Goal: Task Accomplishment & Management: Complete application form

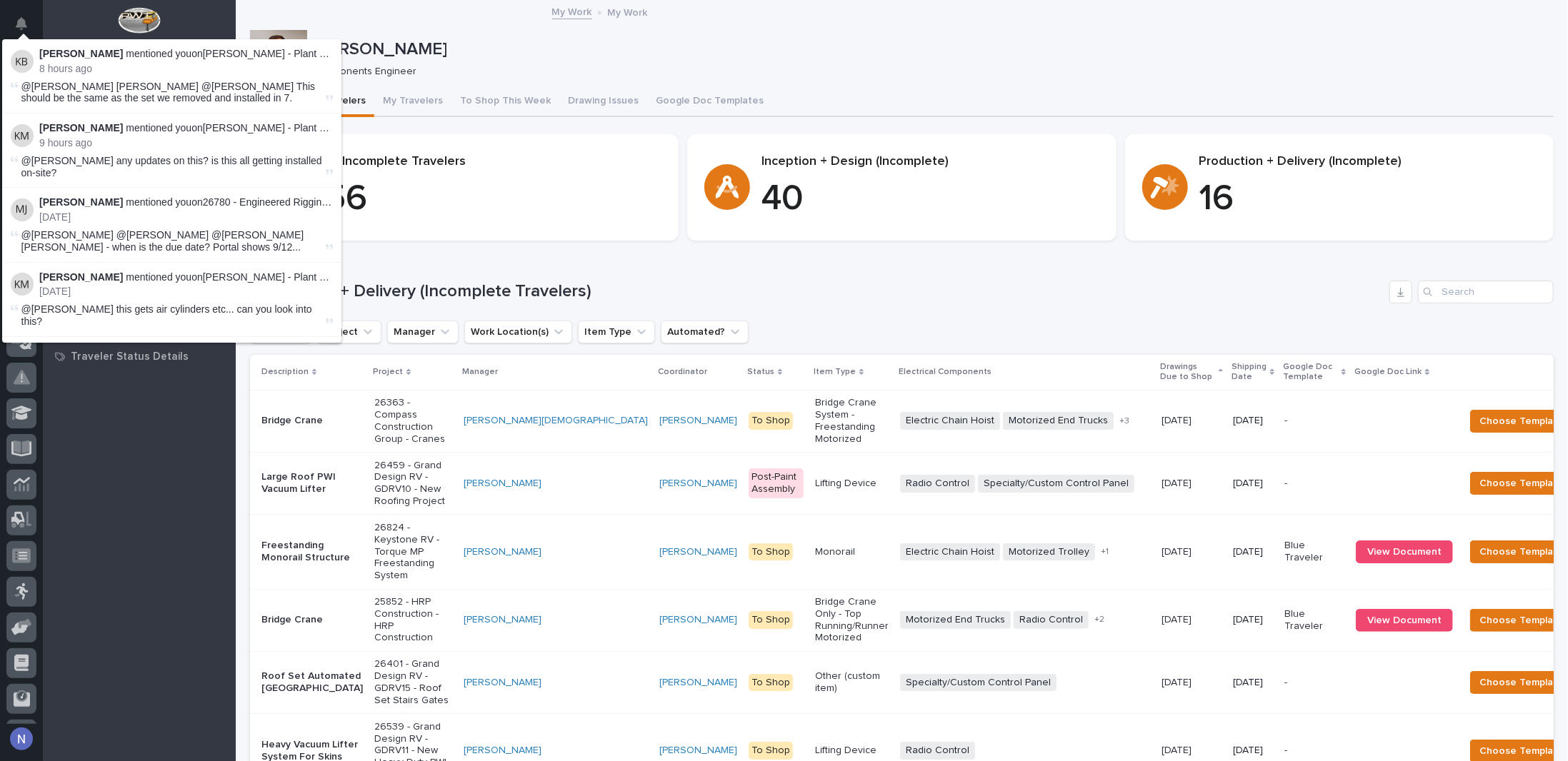
scroll to position [36, 0]
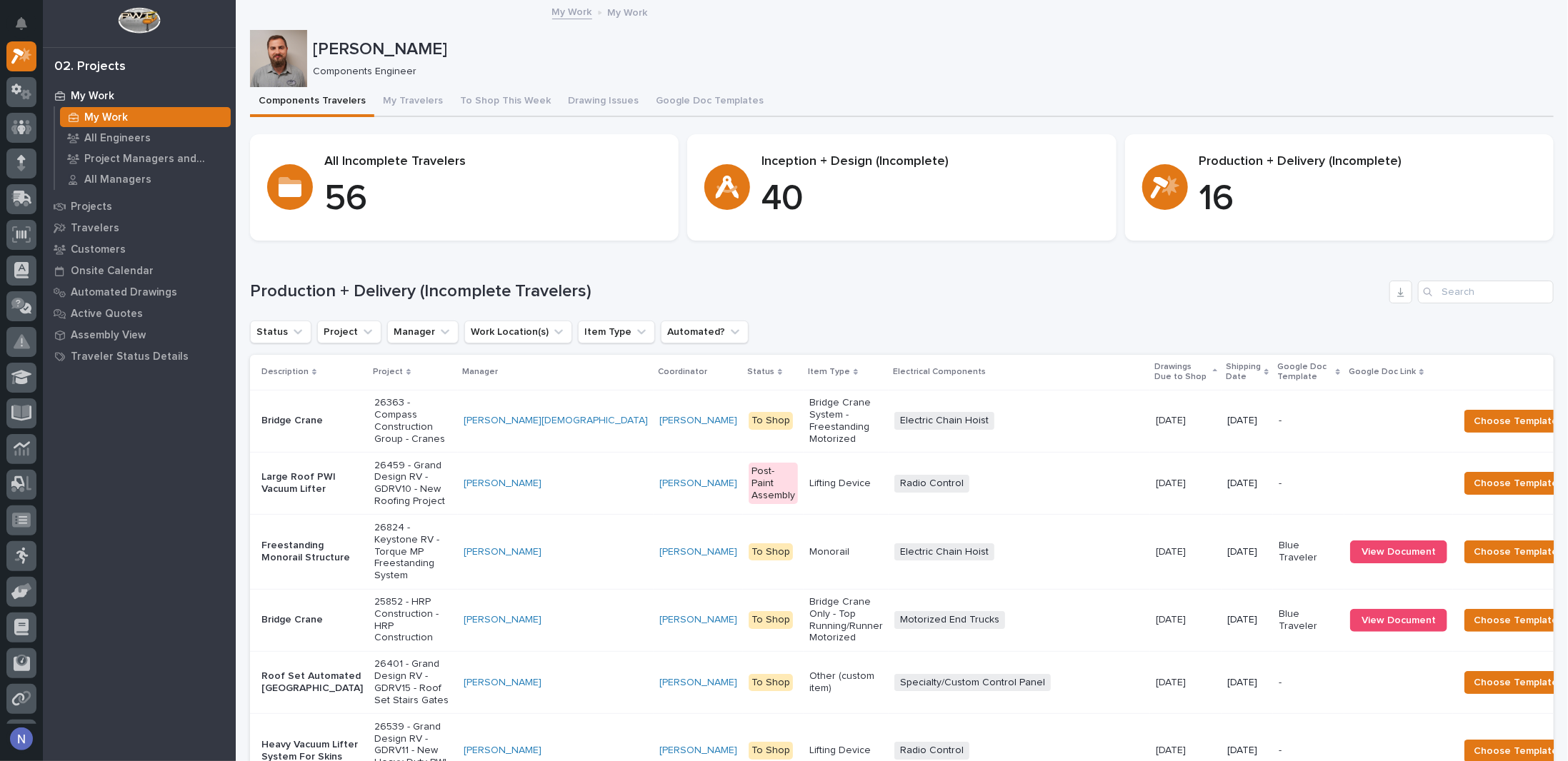
click at [226, 408] on div "My Work My Work All Engineers Project Managers and Engineers All Managers Proje…" at bounding box center [139, 423] width 193 height 676
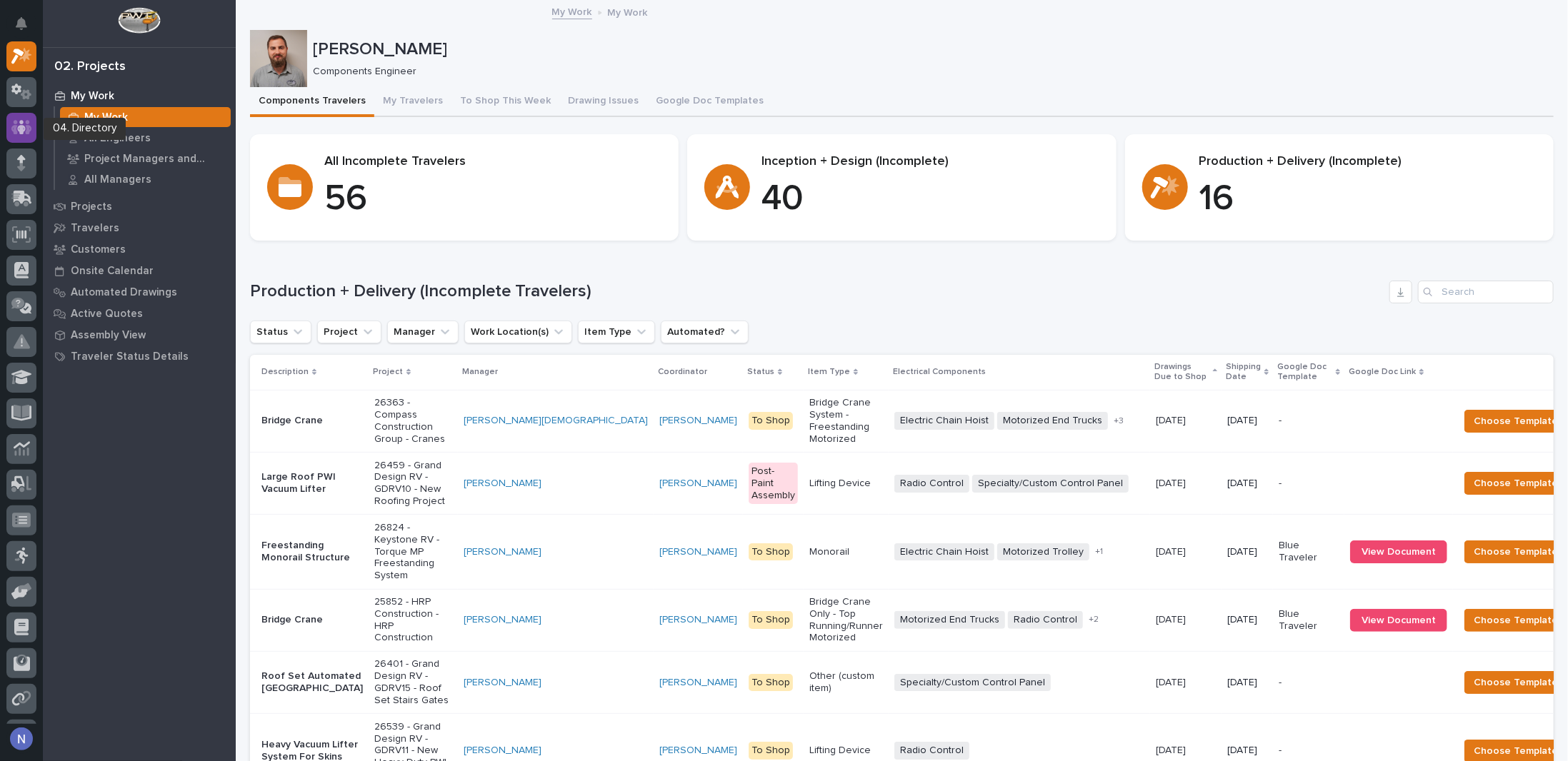
click at [28, 119] on icon at bounding box center [21, 127] width 20 height 16
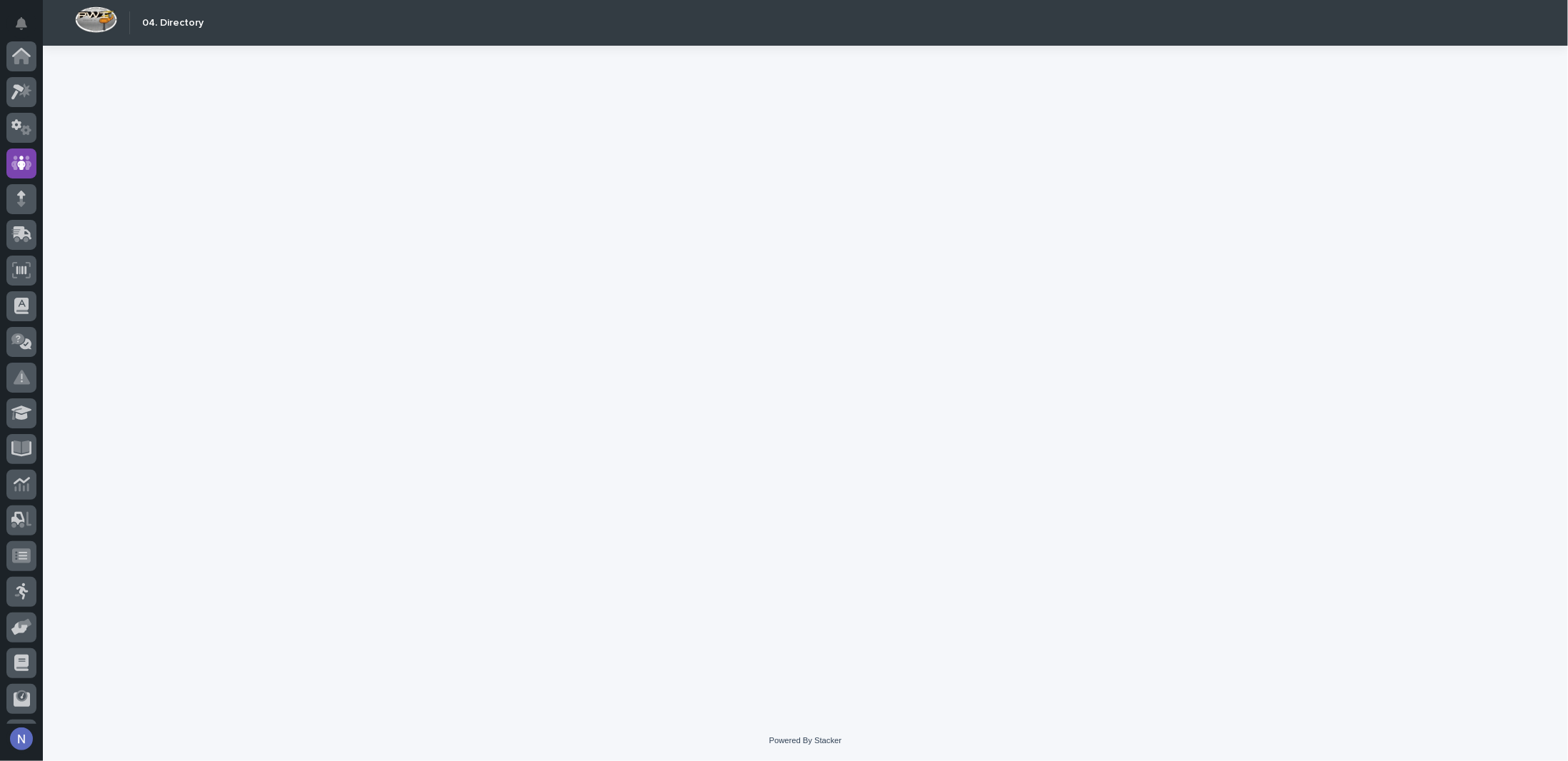
scroll to position [102, 0]
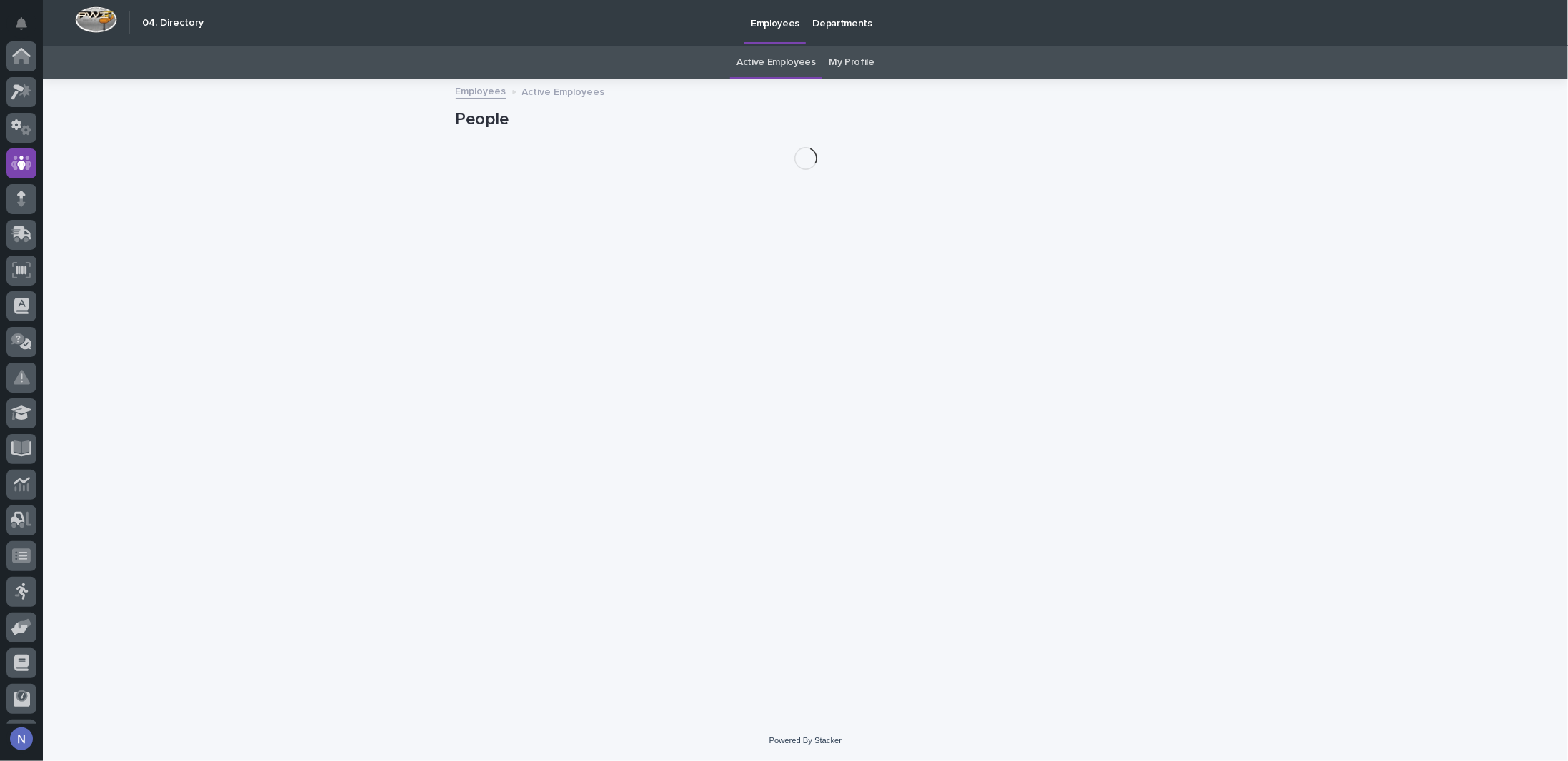
scroll to position [102, 0]
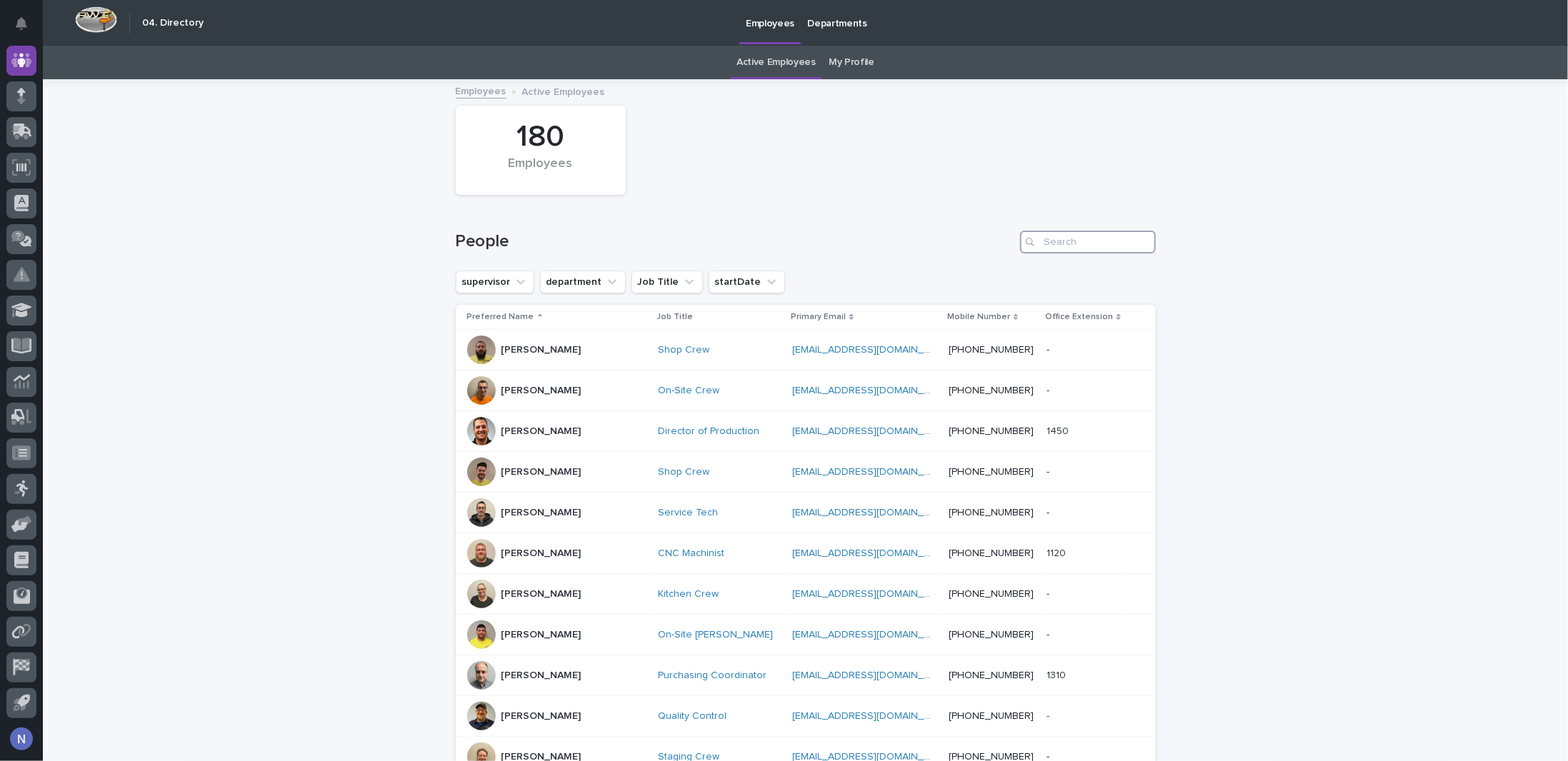
click at [1063, 243] on input "Search" at bounding box center [1087, 241] width 136 height 23
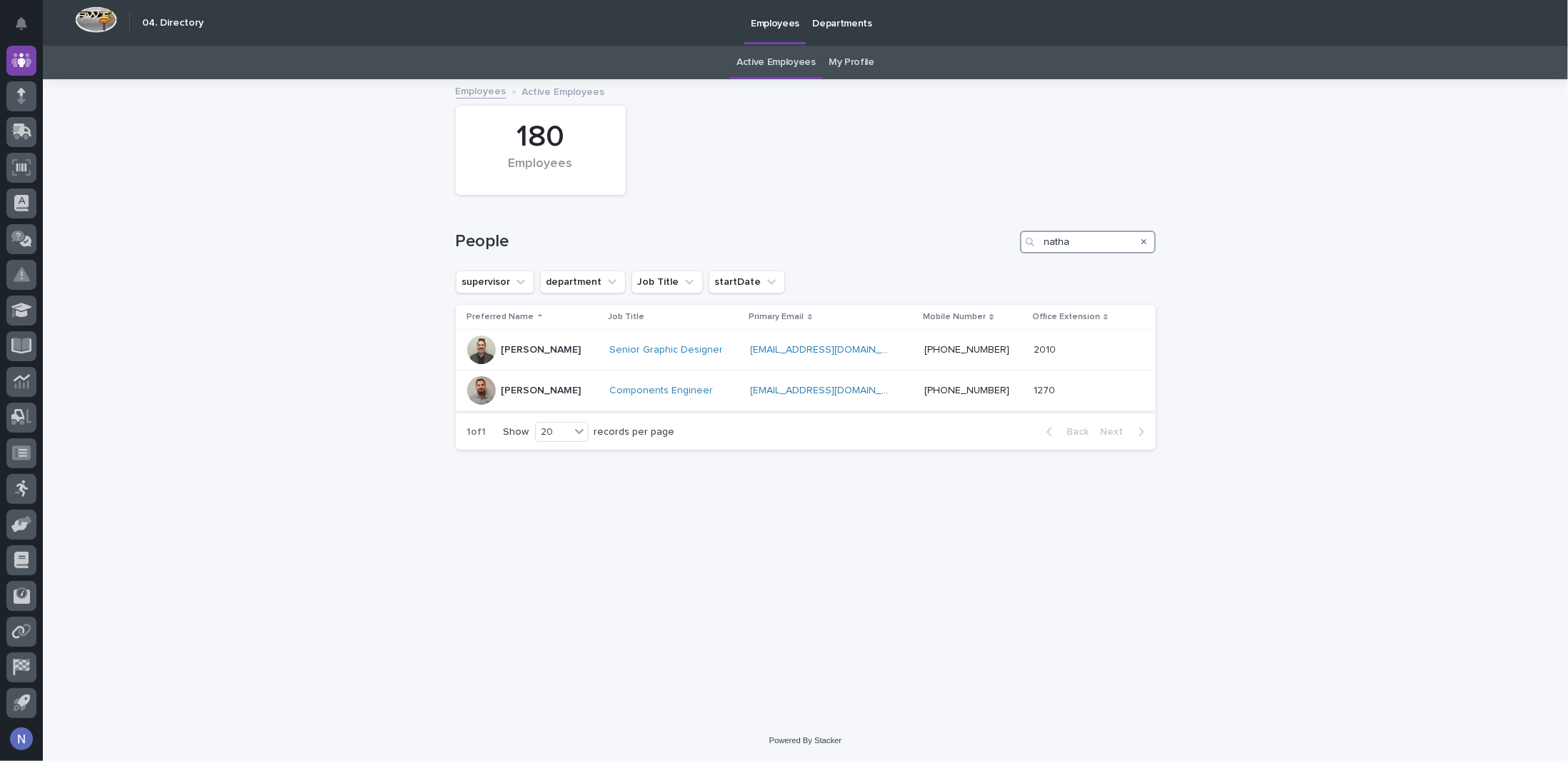
type input "natha"
click at [739, 399] on div "Components Engineer" at bounding box center [674, 391] width 130 height 24
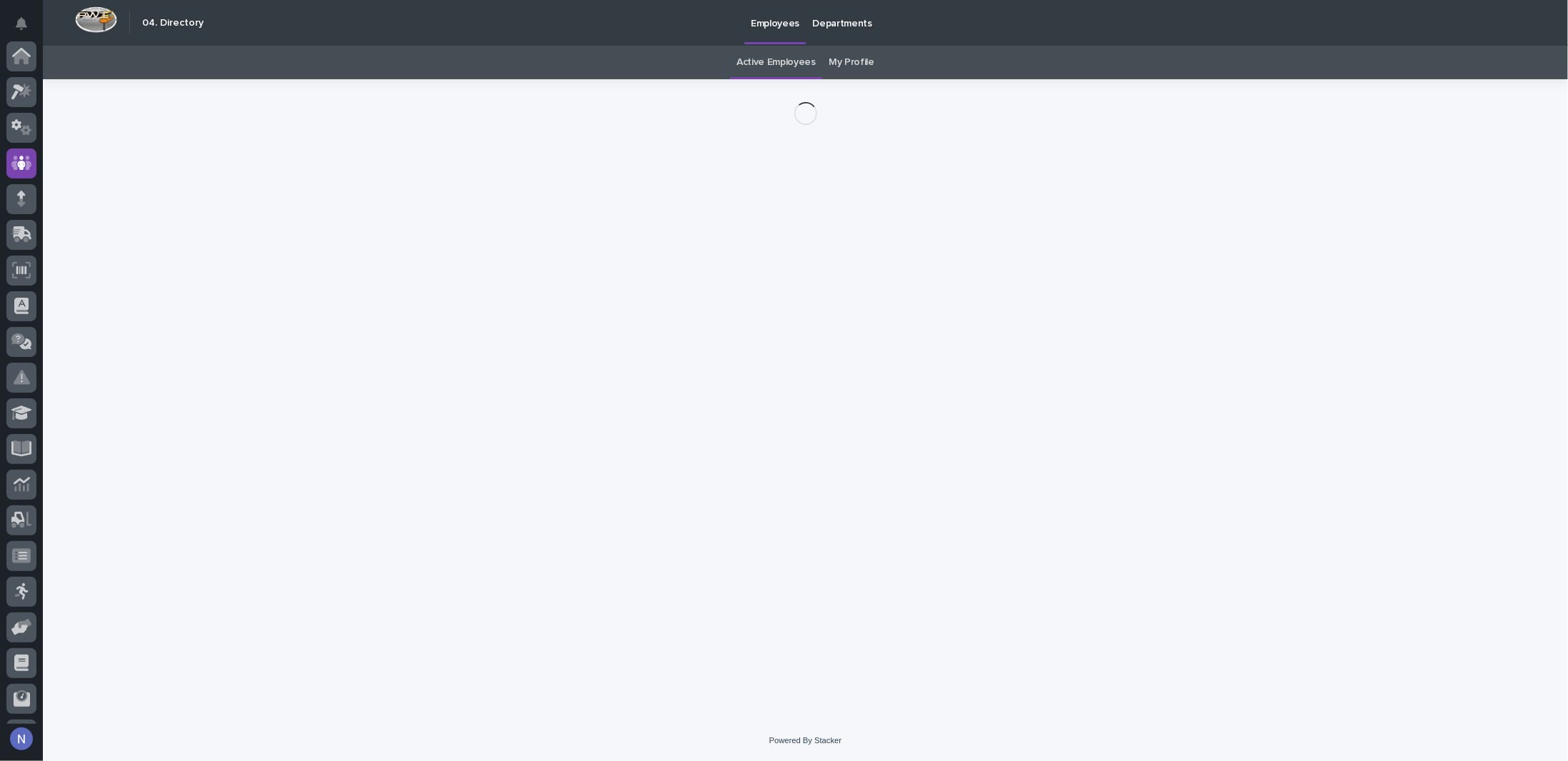
scroll to position [102, 0]
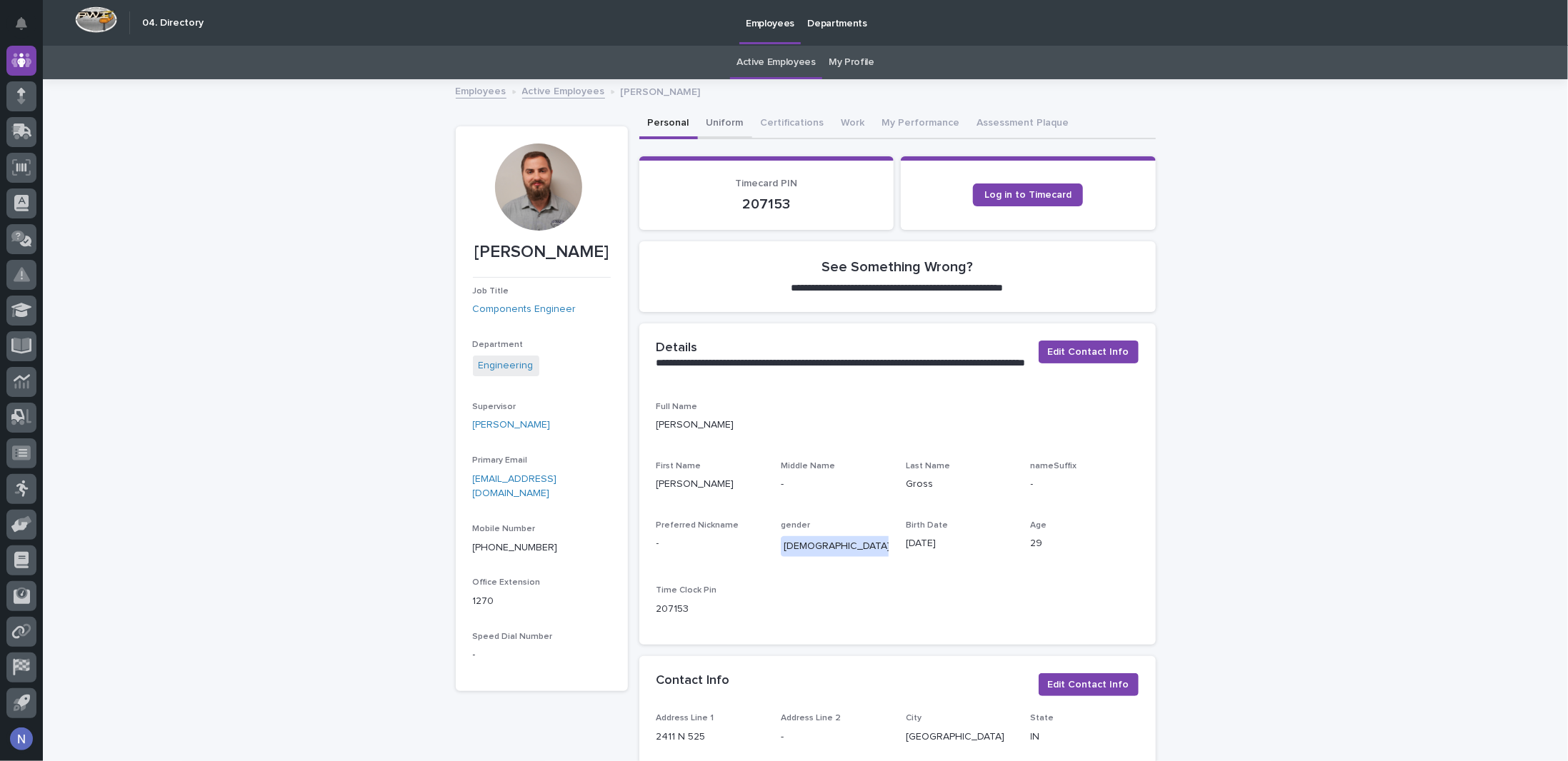
click at [707, 120] on button "Uniform" at bounding box center [725, 124] width 55 height 30
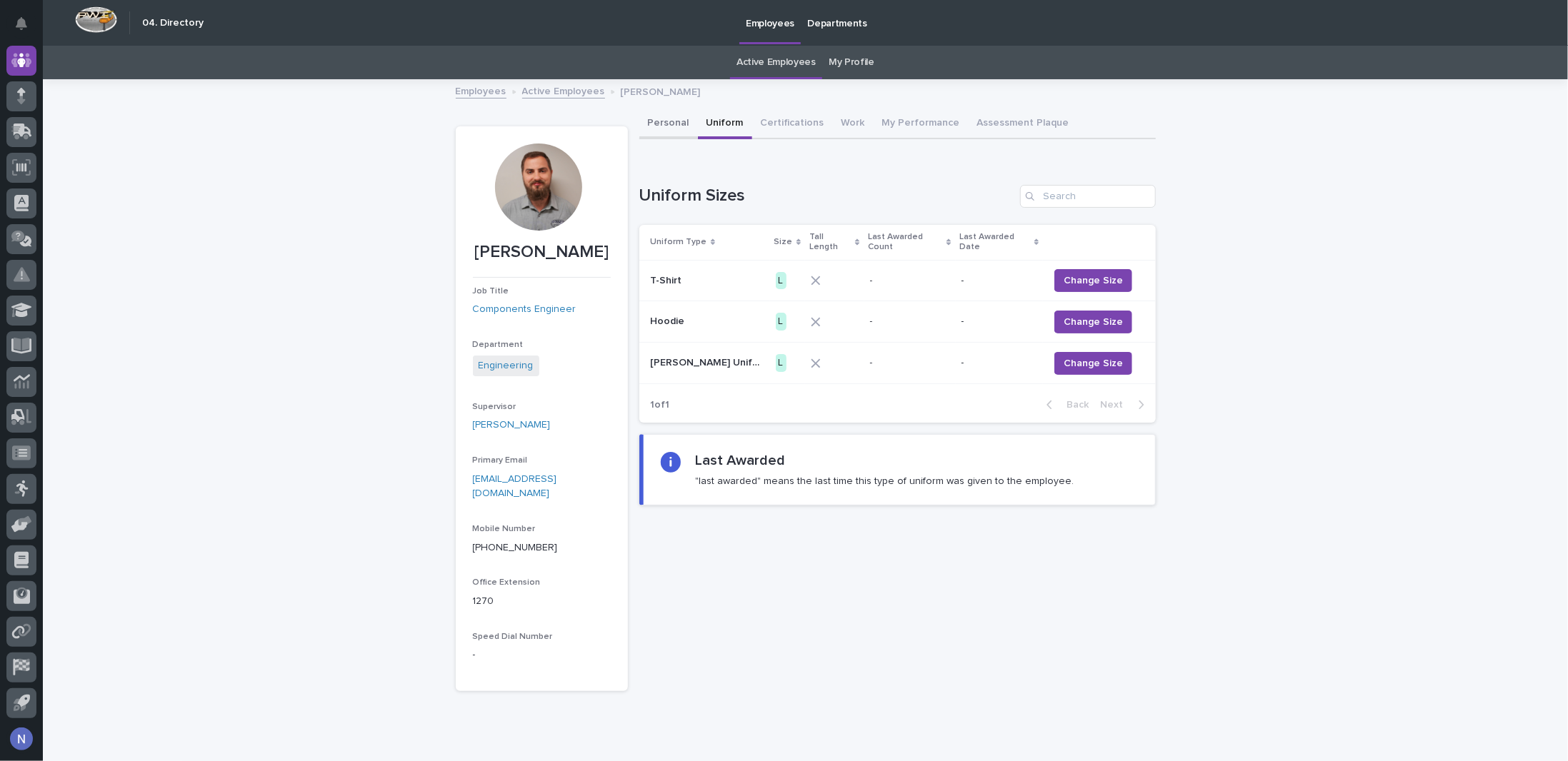
click at [662, 124] on button "Personal" at bounding box center [668, 124] width 59 height 30
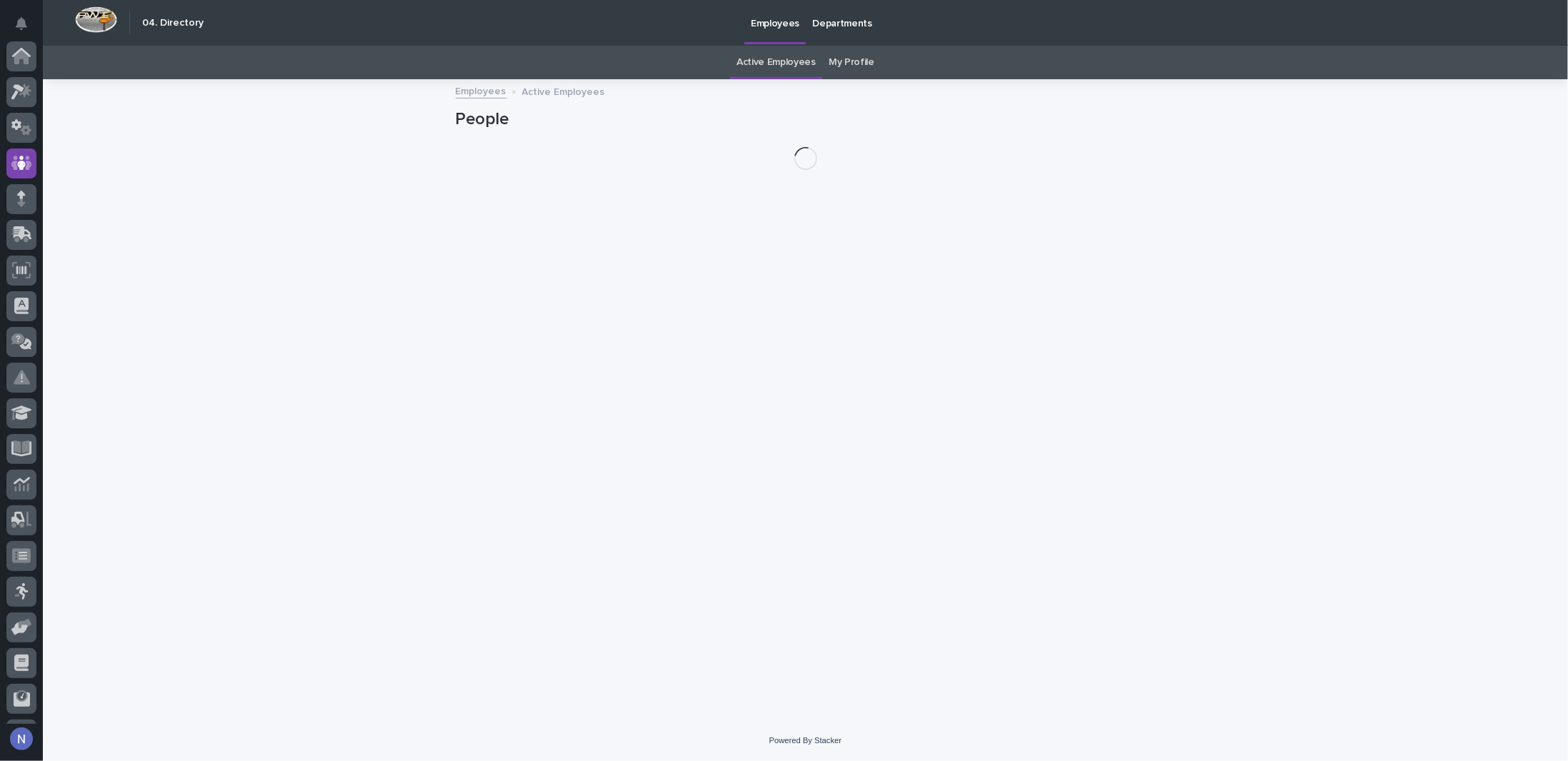
scroll to position [102, 0]
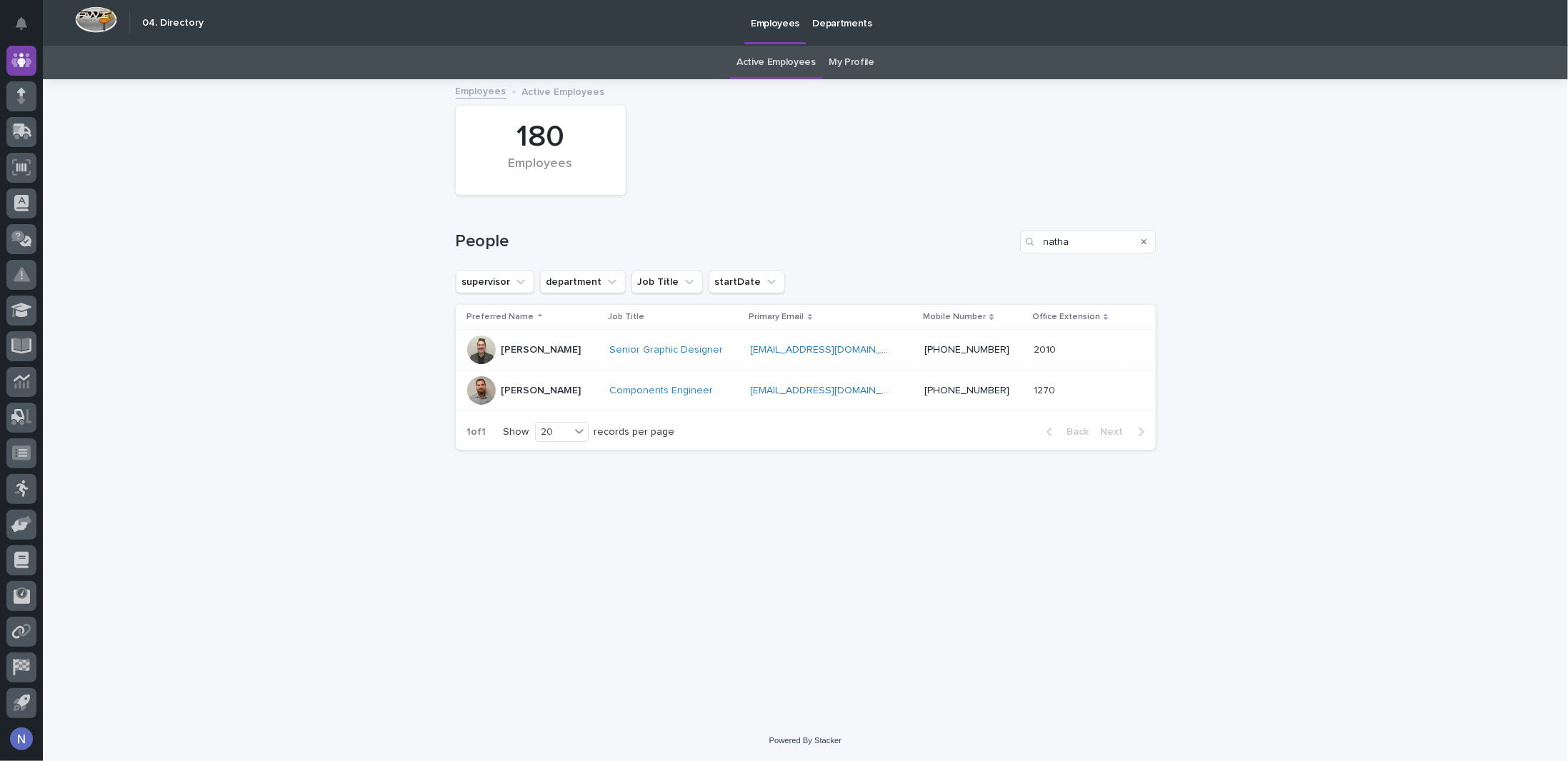
click at [1144, 242] on icon "Search" at bounding box center [1144, 241] width 6 height 6
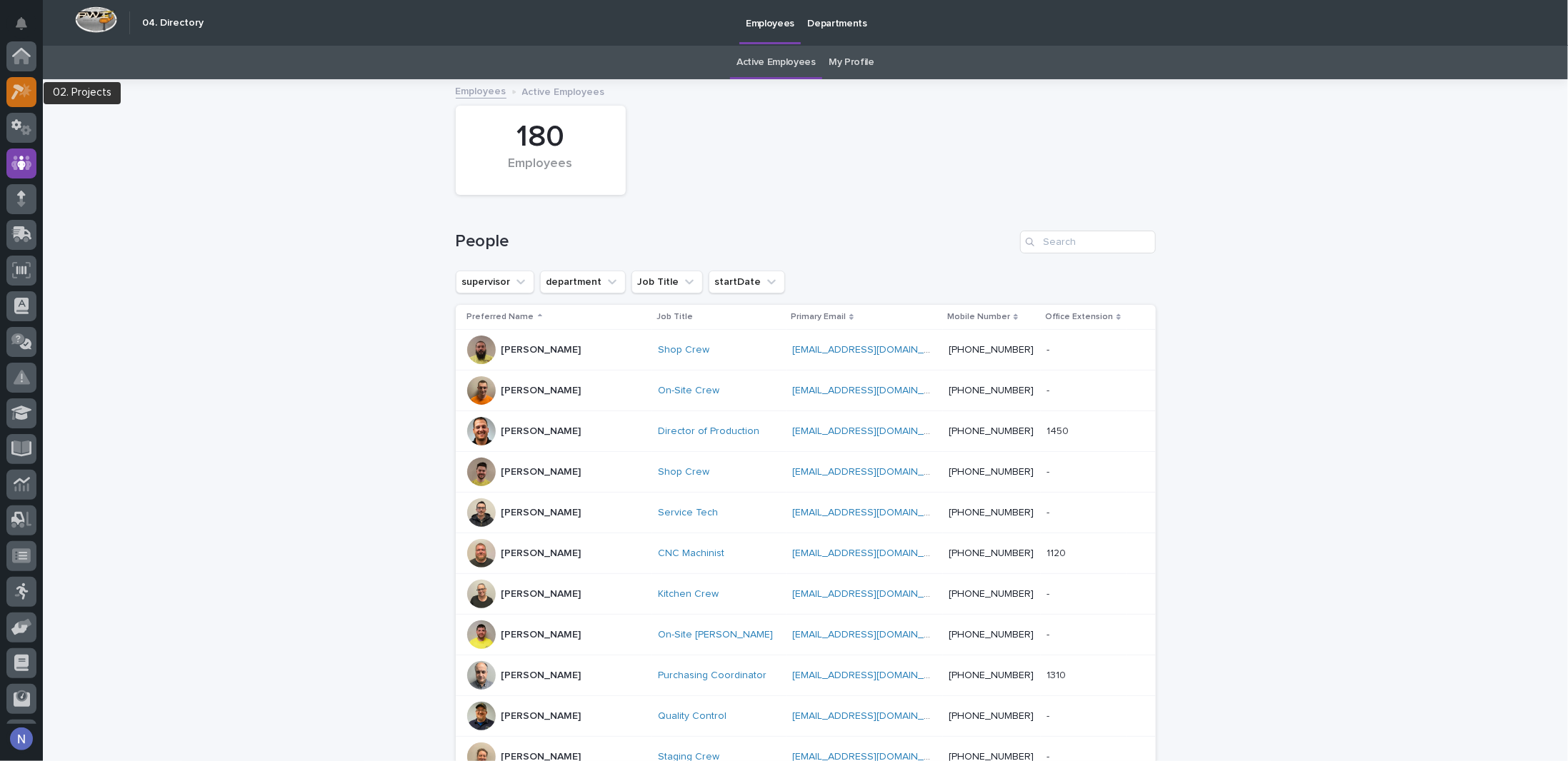
click at [28, 96] on icon at bounding box center [21, 91] width 20 height 16
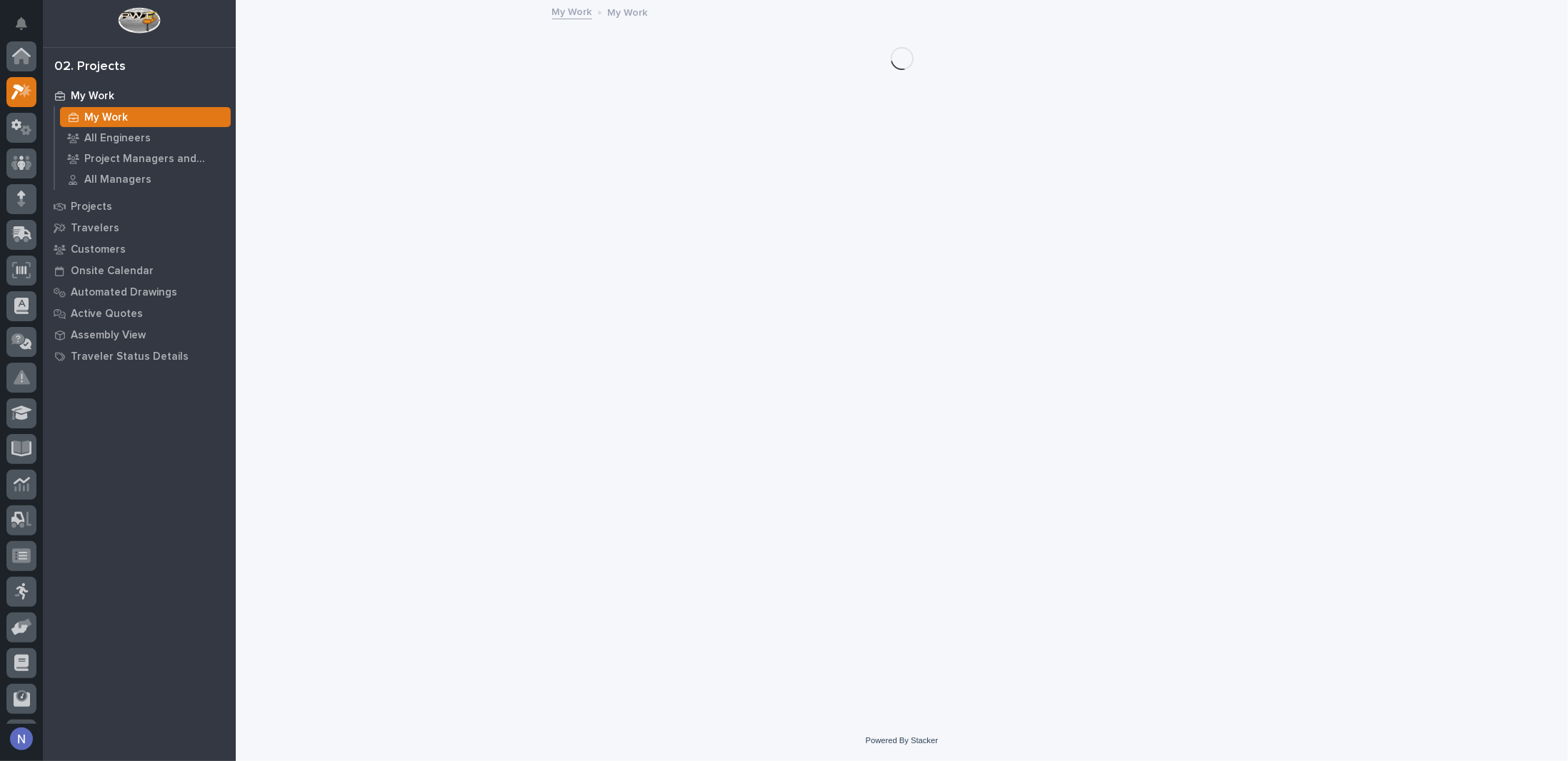
scroll to position [36, 0]
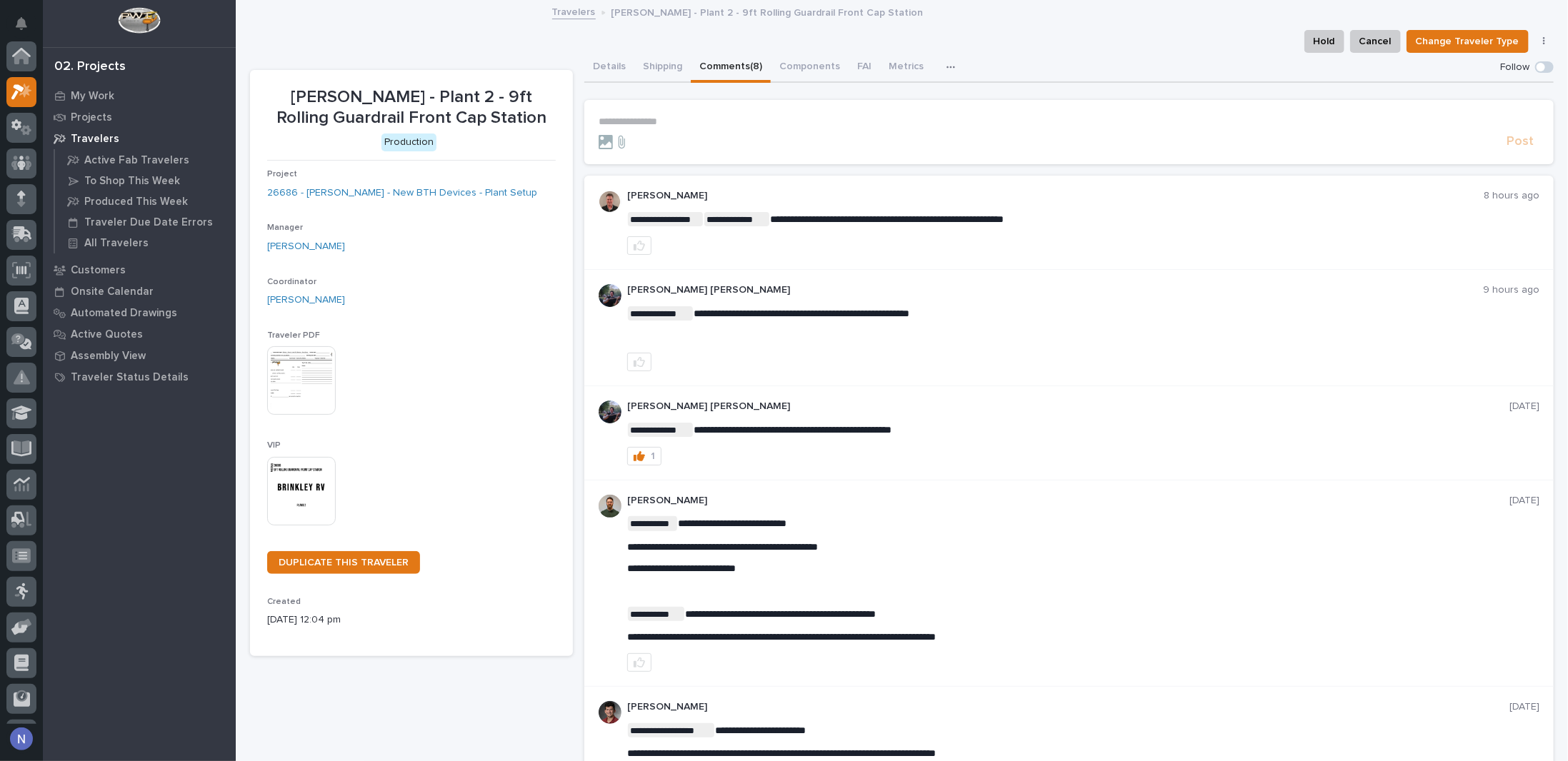
scroll to position [36, 0]
click at [26, 158] on div at bounding box center [21, 163] width 30 height 30
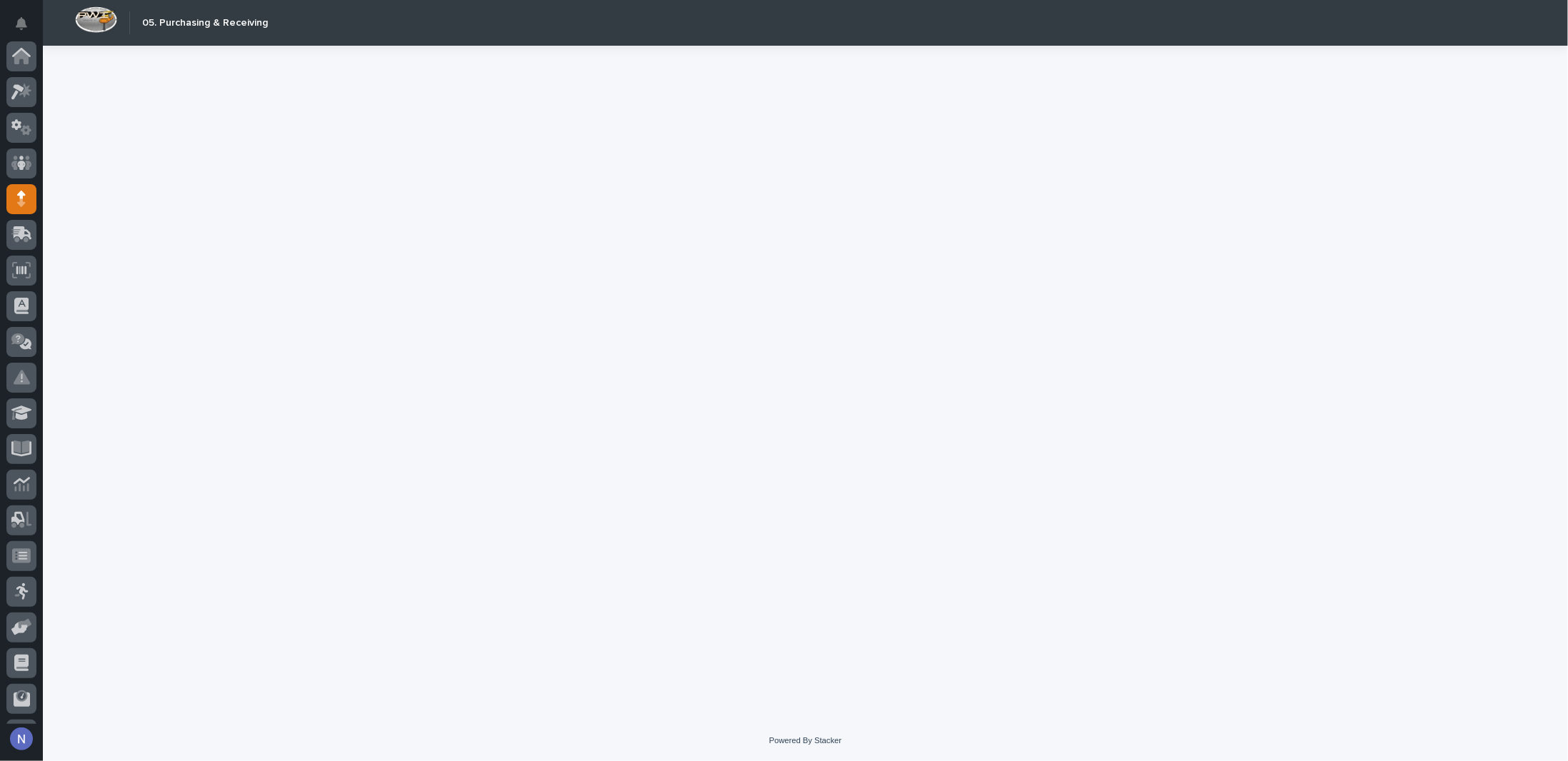
scroll to position [102, 0]
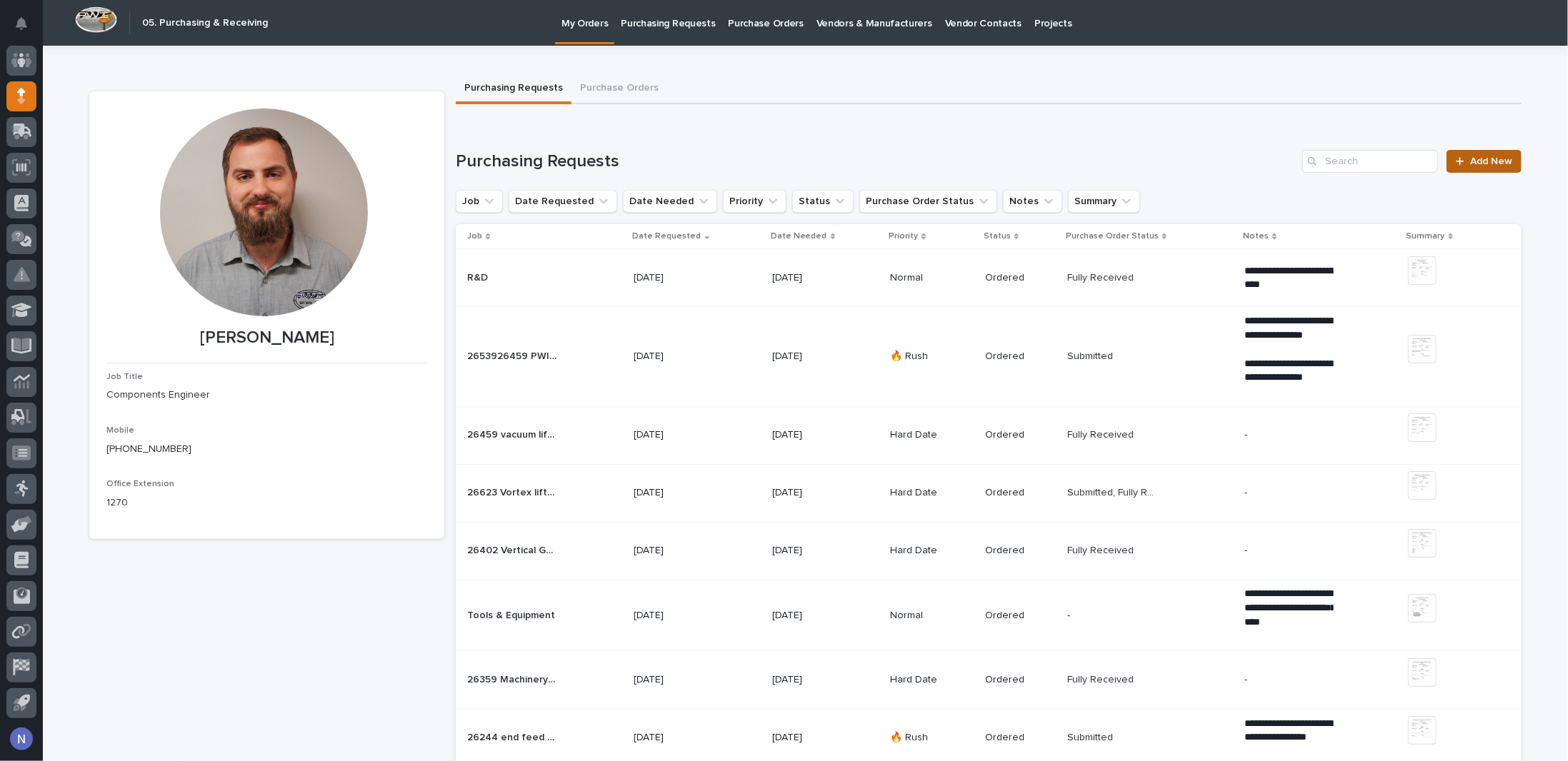
click at [1478, 161] on span "Add New" at bounding box center [1490, 161] width 42 height 10
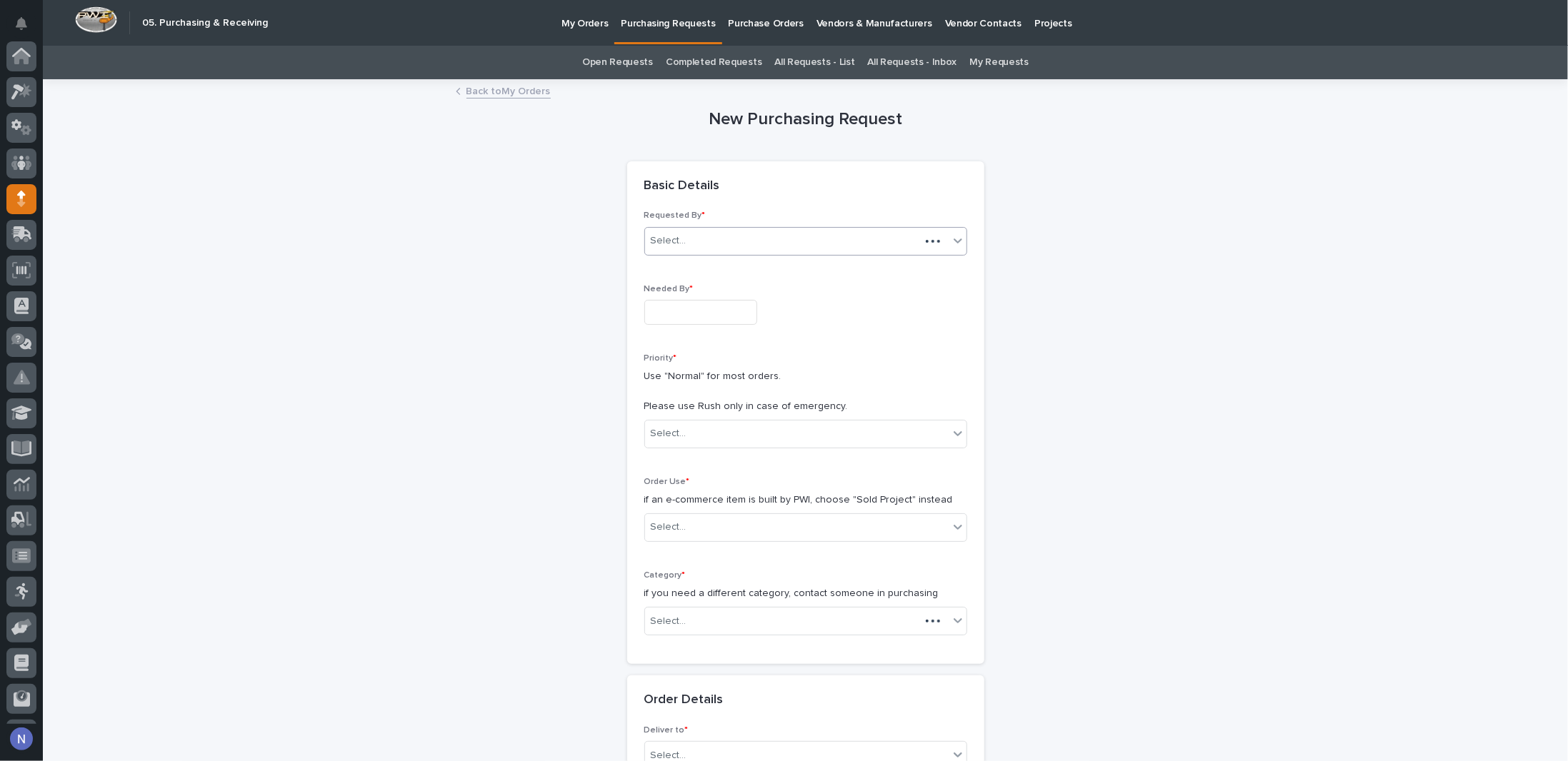
scroll to position [102, 0]
click at [653, 315] on input "text" at bounding box center [701, 311] width 113 height 25
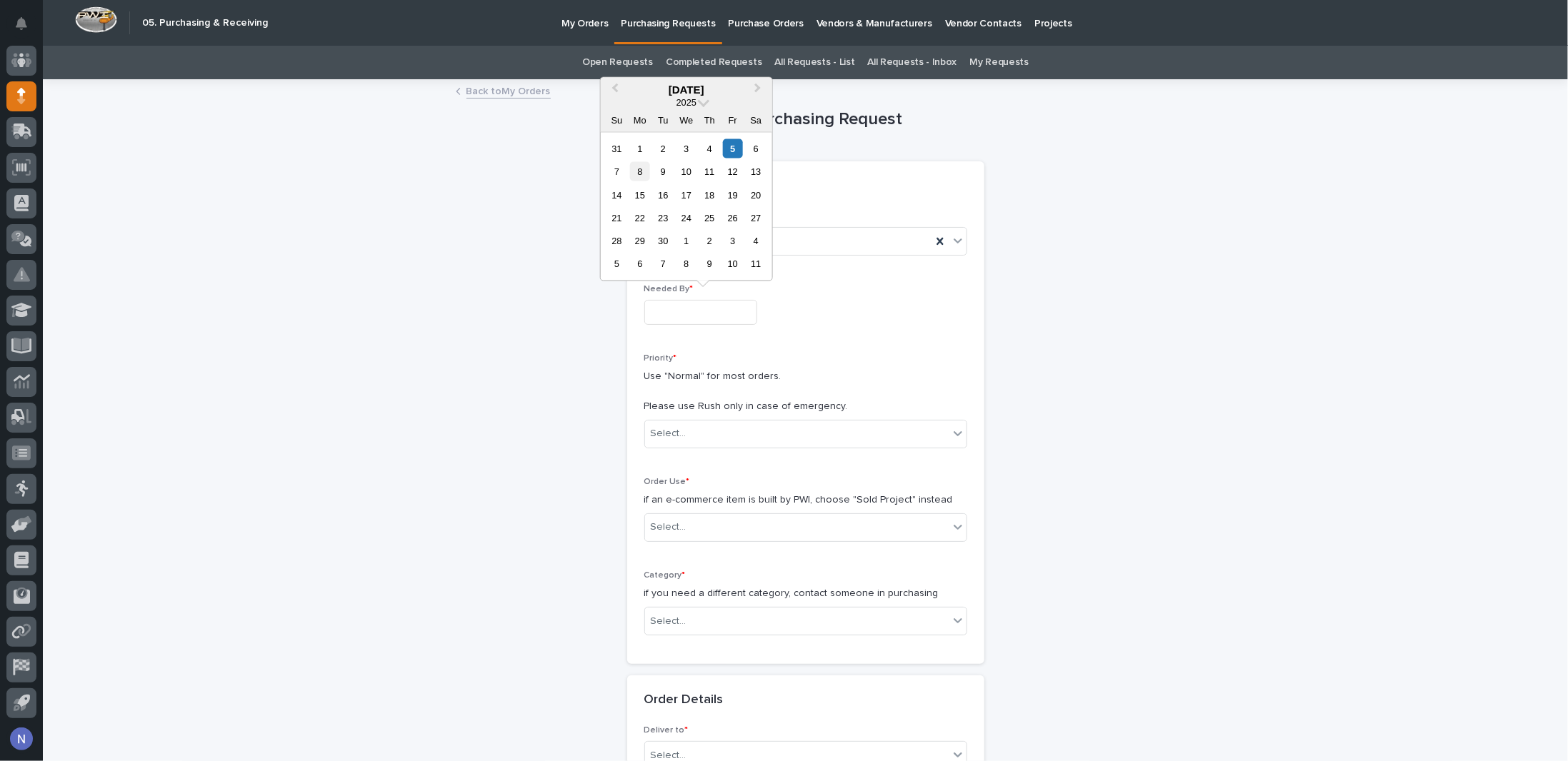
click at [648, 172] on div "8" at bounding box center [639, 171] width 20 height 20
type input "**********"
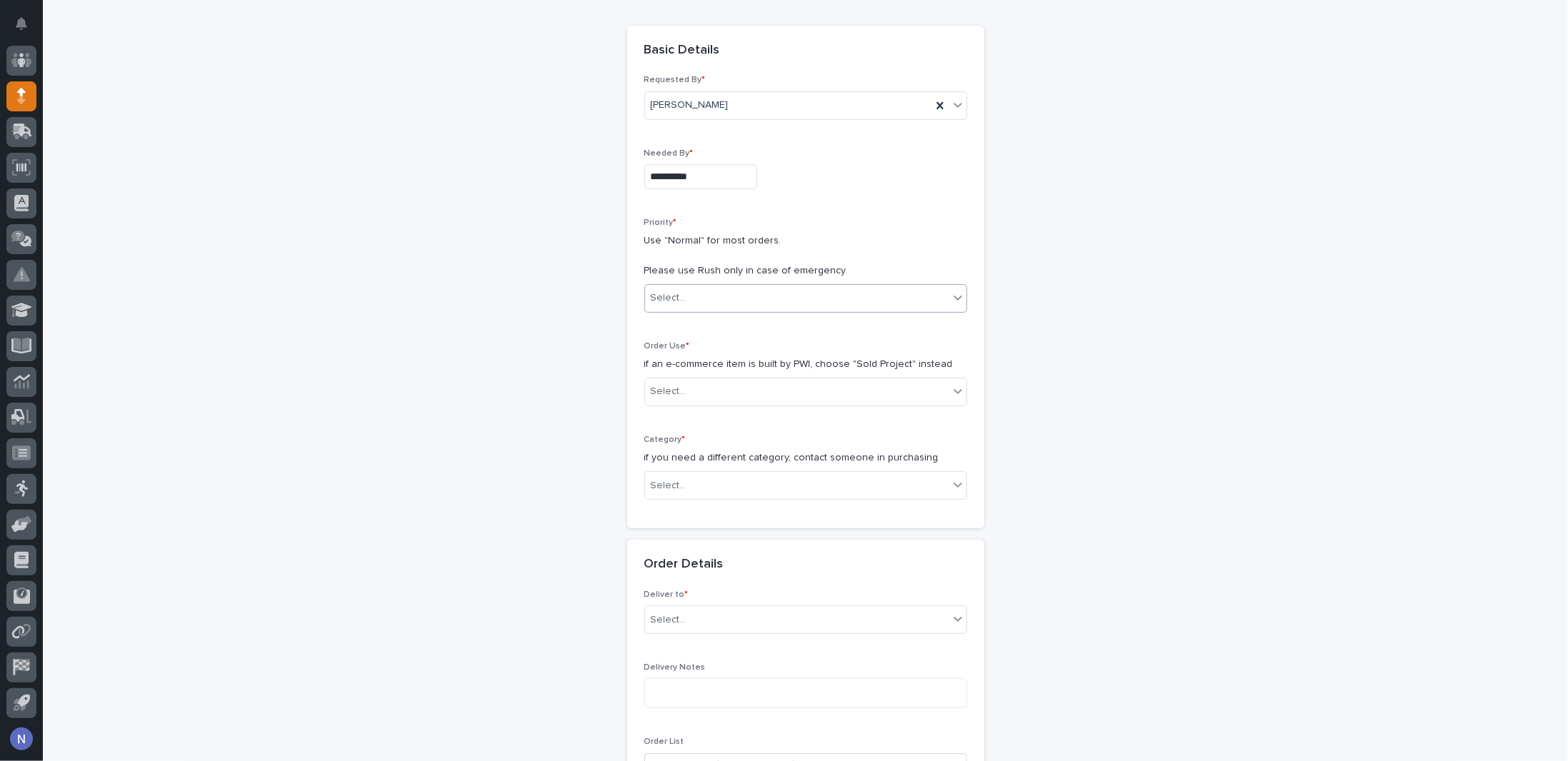
scroll to position [142, 0]
click at [685, 271] on div "Priority * Use "Normal" for most orders. Please use Rush only in case of emerge…" at bounding box center [806, 264] width 323 height 107
click at [685, 291] on div "Select..." at bounding box center [797, 291] width 304 height 24
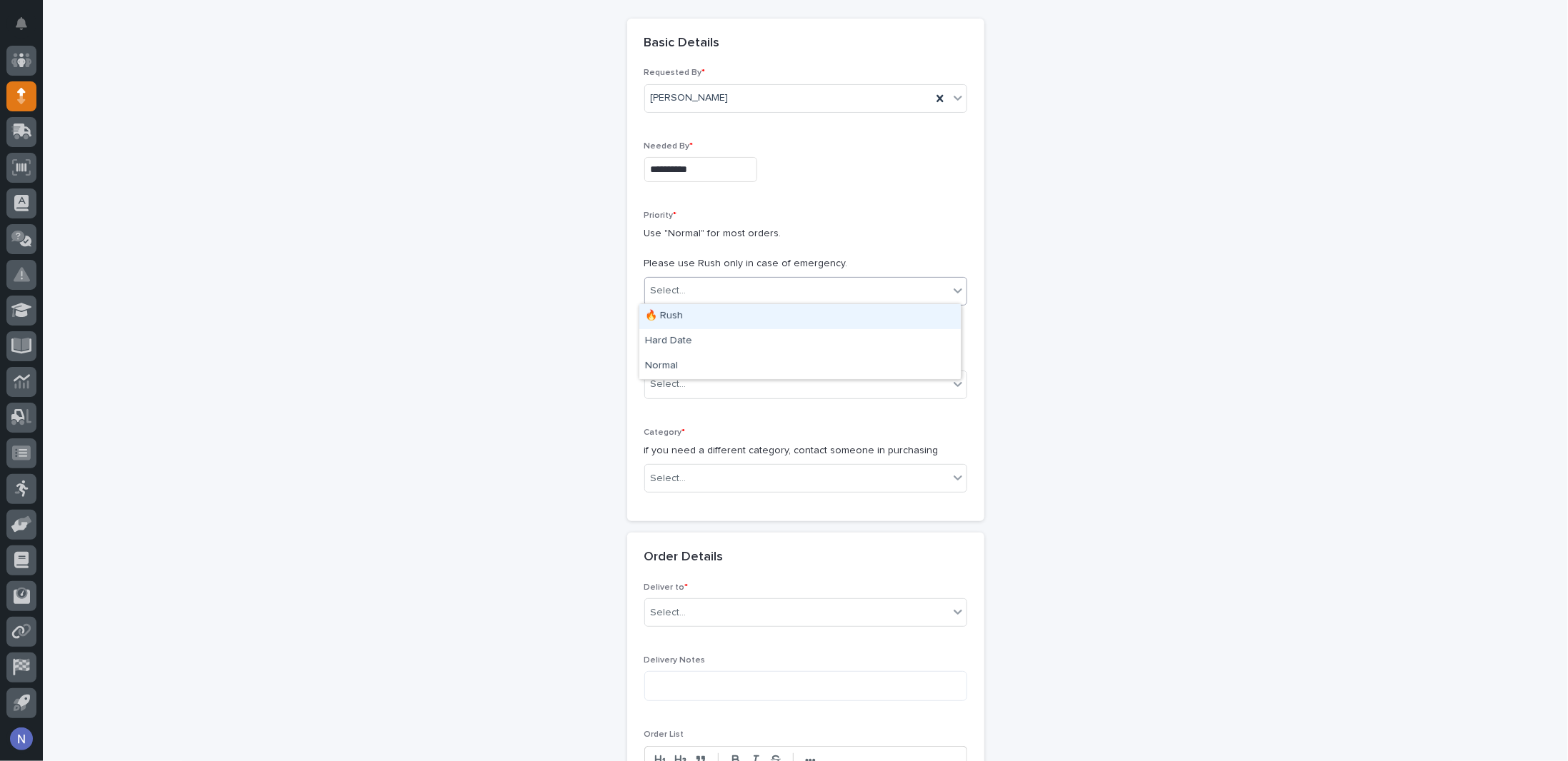
click at [667, 308] on div "🔥 Rush" at bounding box center [800, 316] width 322 height 25
click at [322, 52] on div "**********" at bounding box center [806, 665] width 1432 height 1455
click at [691, 388] on div "Select..." at bounding box center [797, 385] width 304 height 24
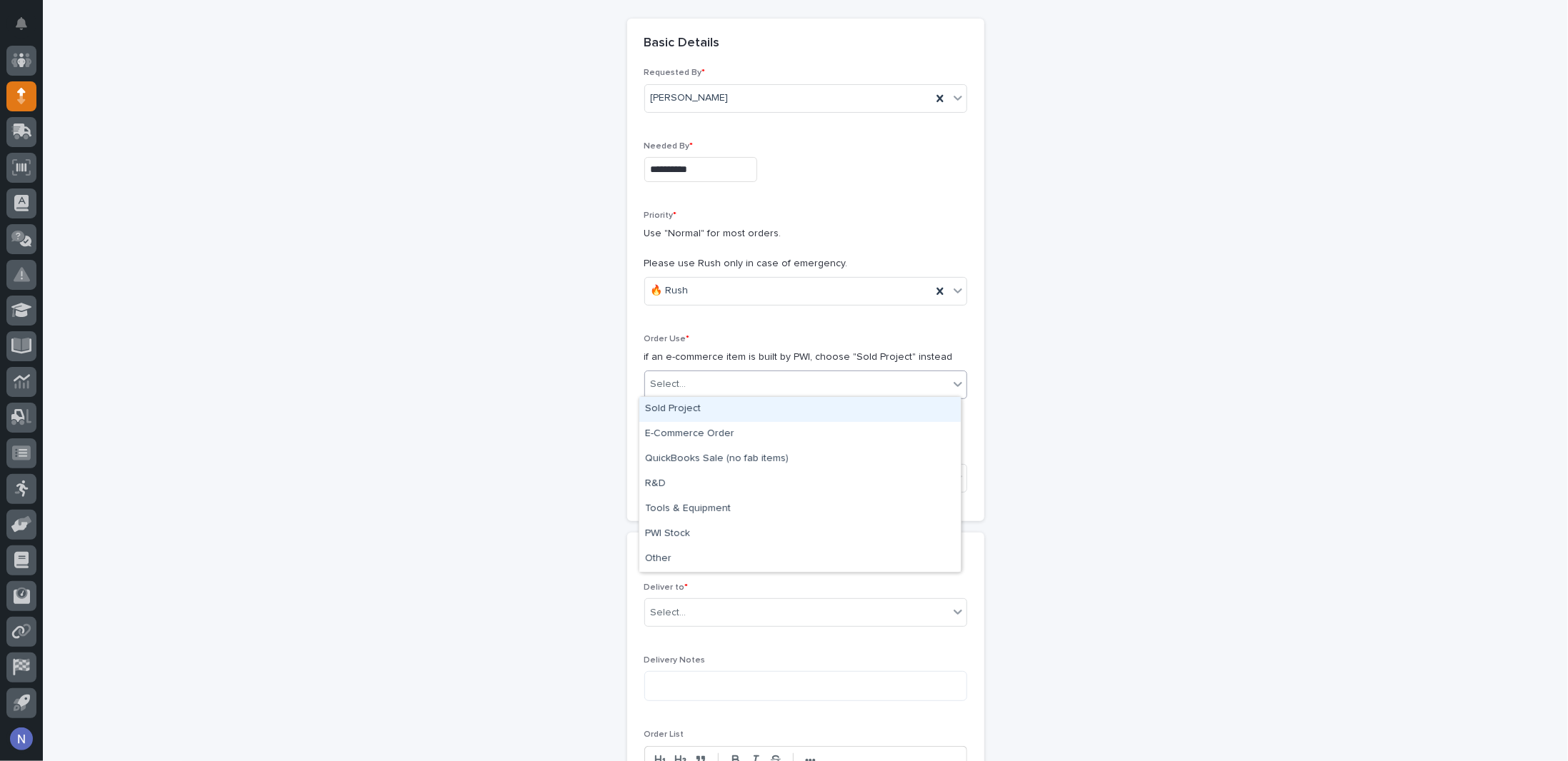
click at [544, 411] on div "**********" at bounding box center [806, 665] width 1432 height 1455
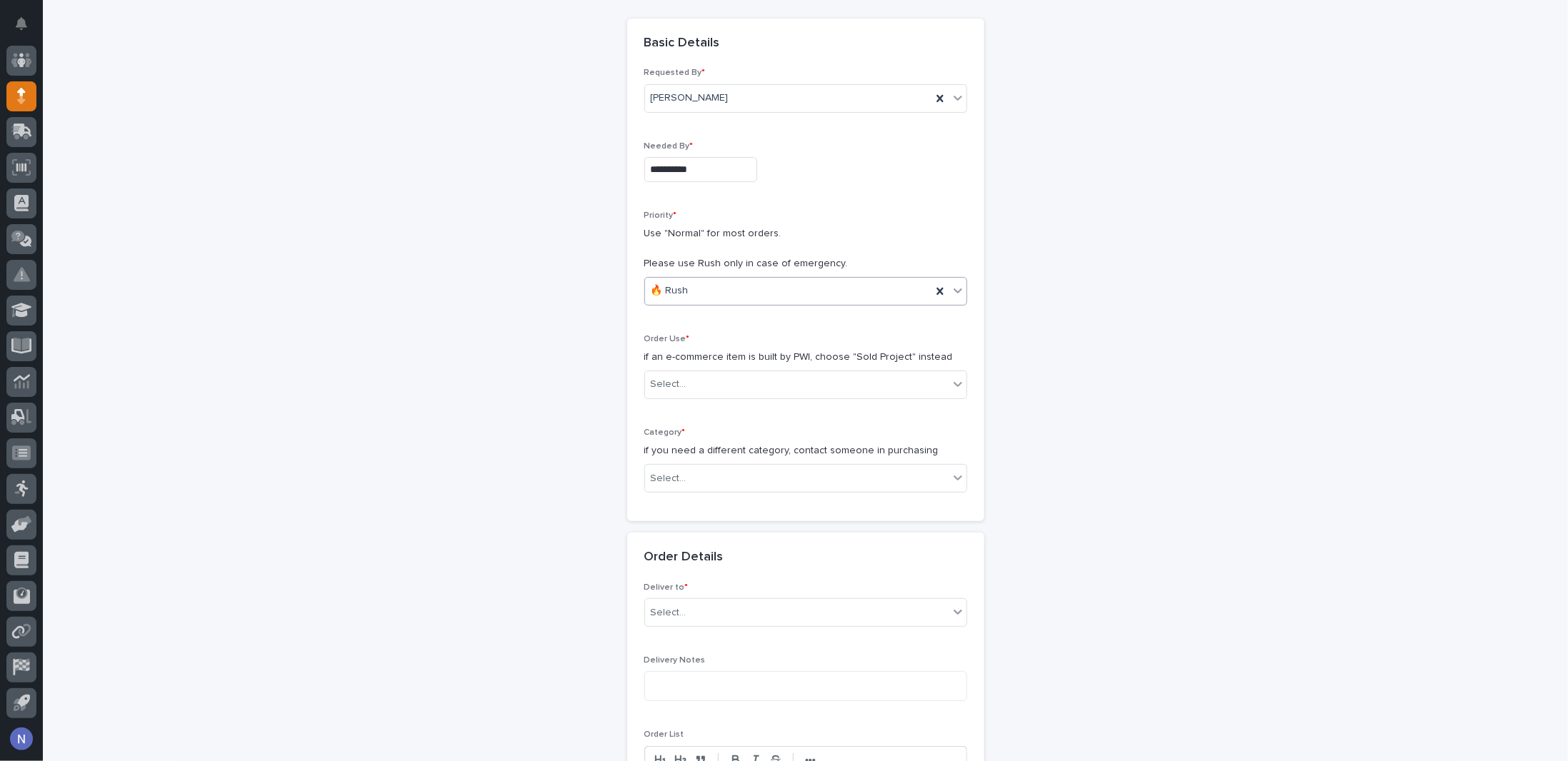
click at [693, 293] on div "🔥 Rush" at bounding box center [789, 291] width 287 height 24
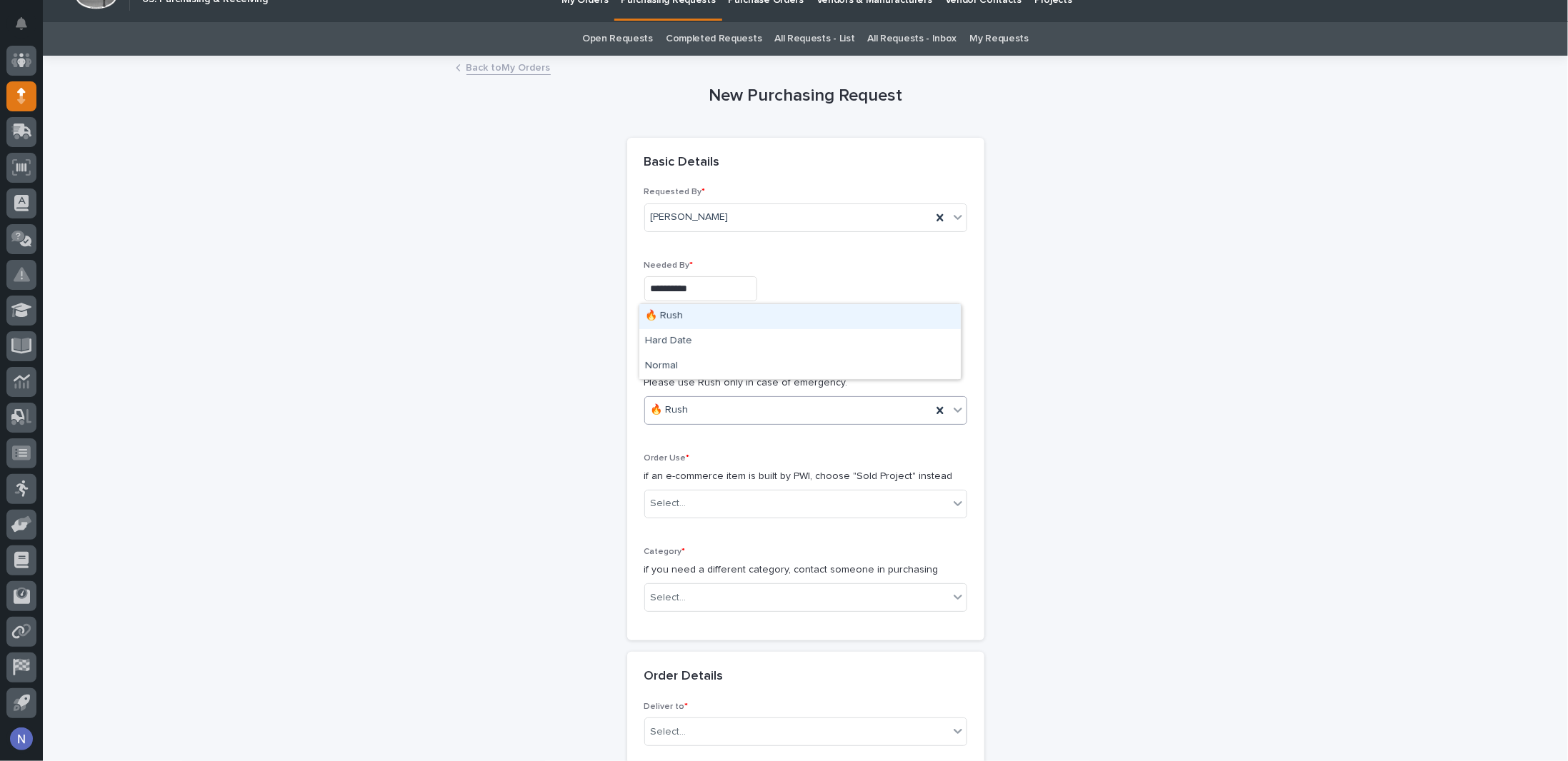
scroll to position [0, 0]
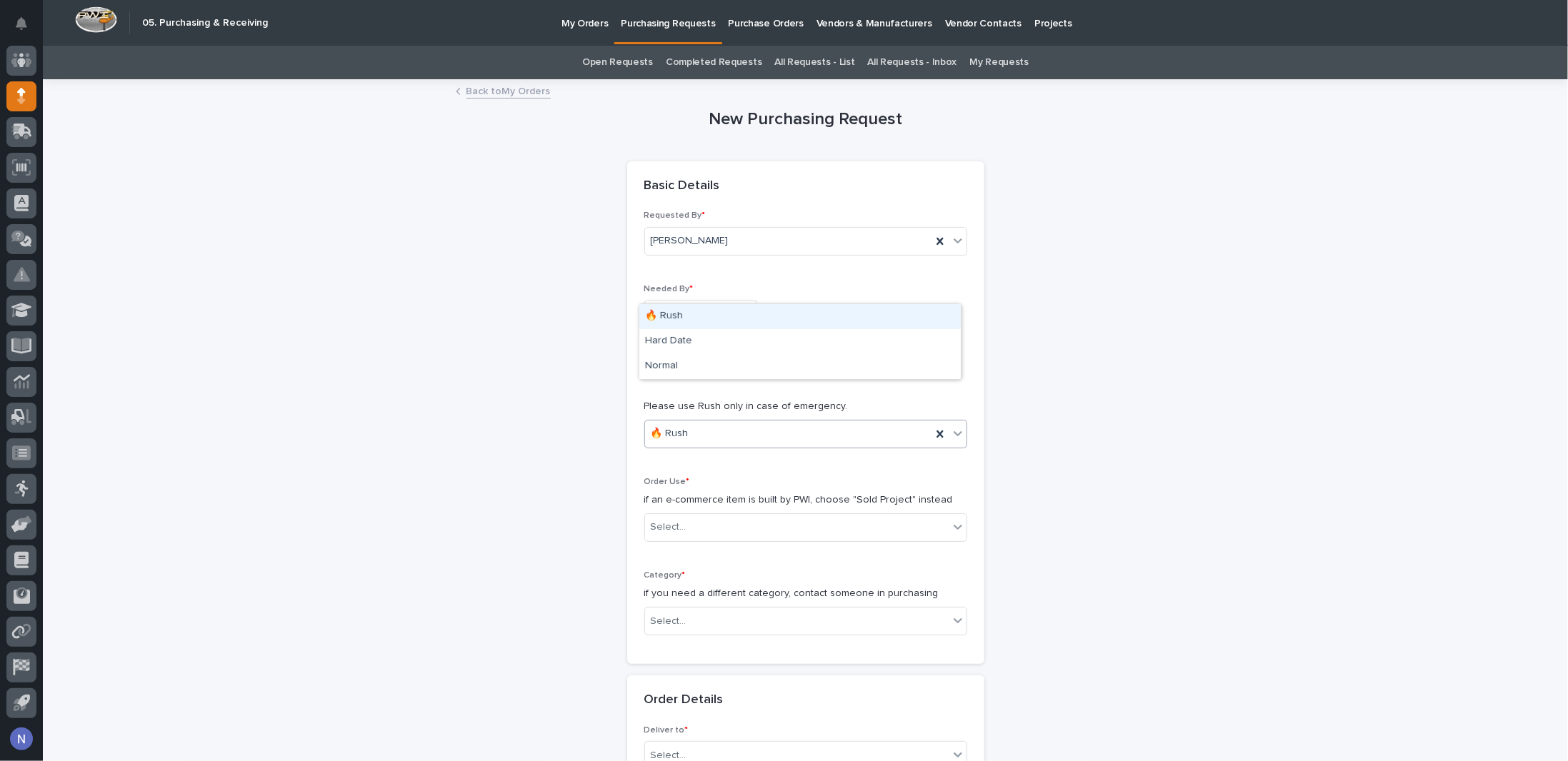
click at [492, 92] on link "Back to My Orders" at bounding box center [508, 90] width 85 height 16
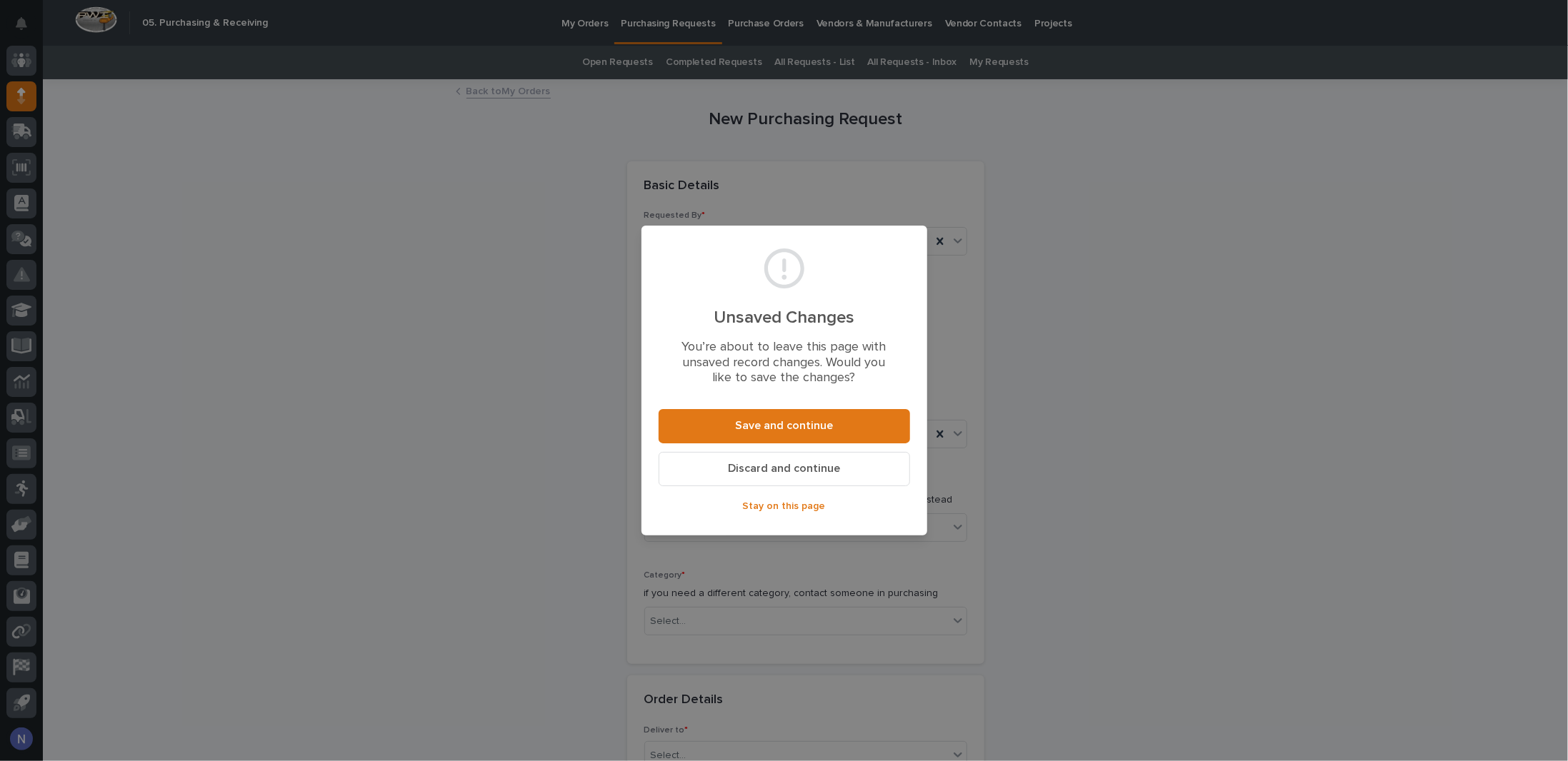
click at [784, 473] on span "Discard and continue" at bounding box center [784, 469] width 112 height 15
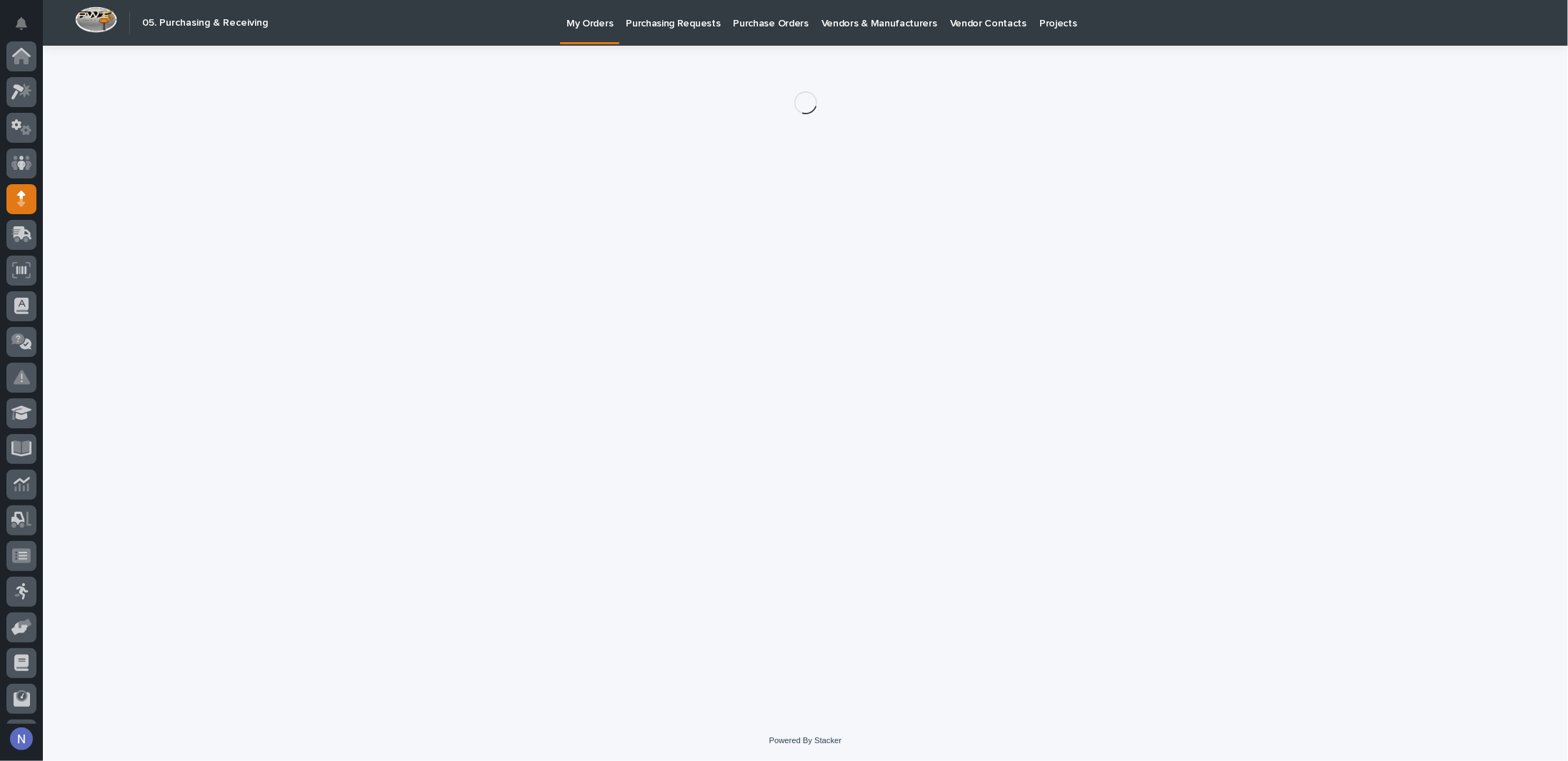
scroll to position [102, 0]
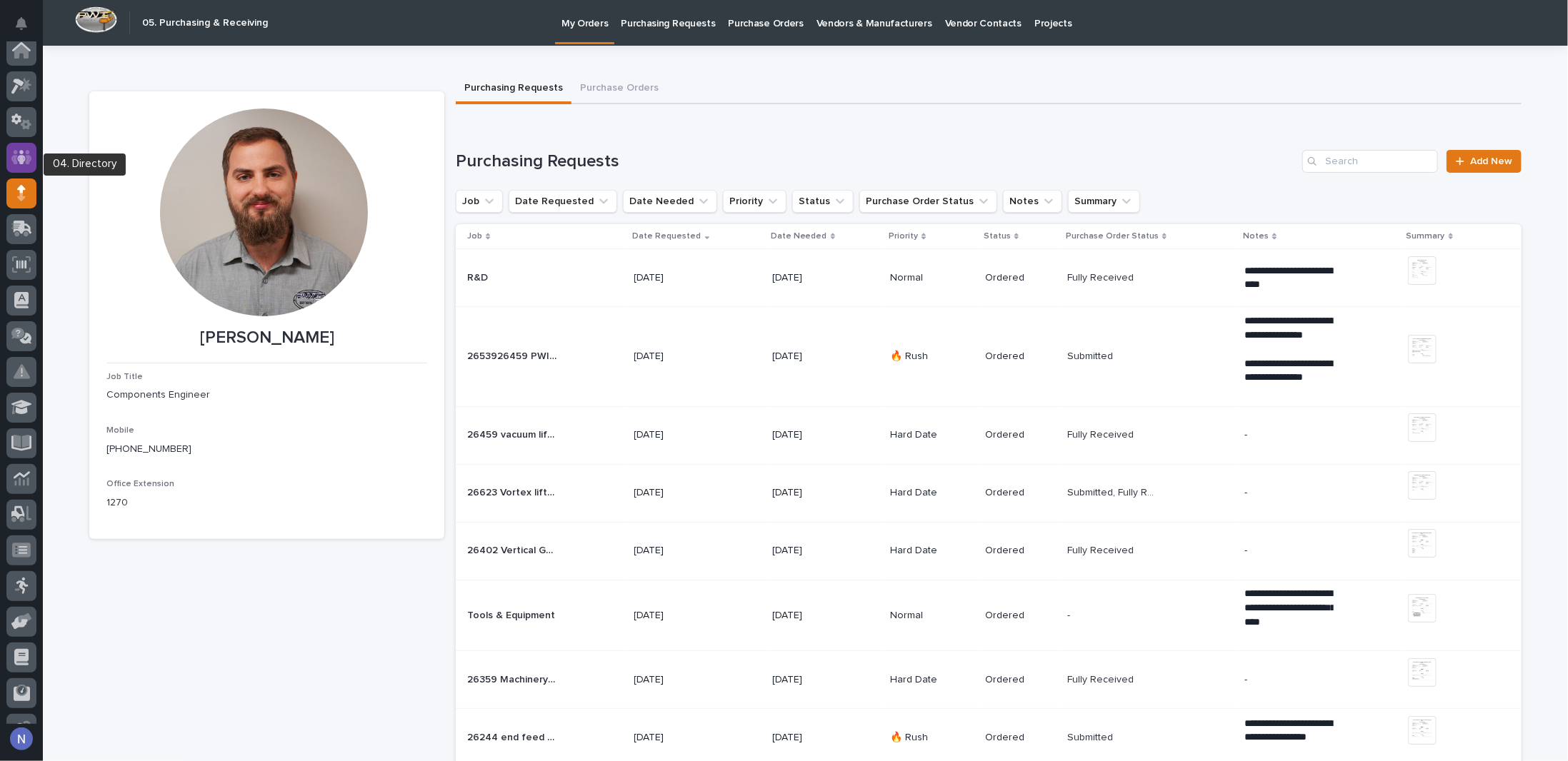
scroll to position [0, 0]
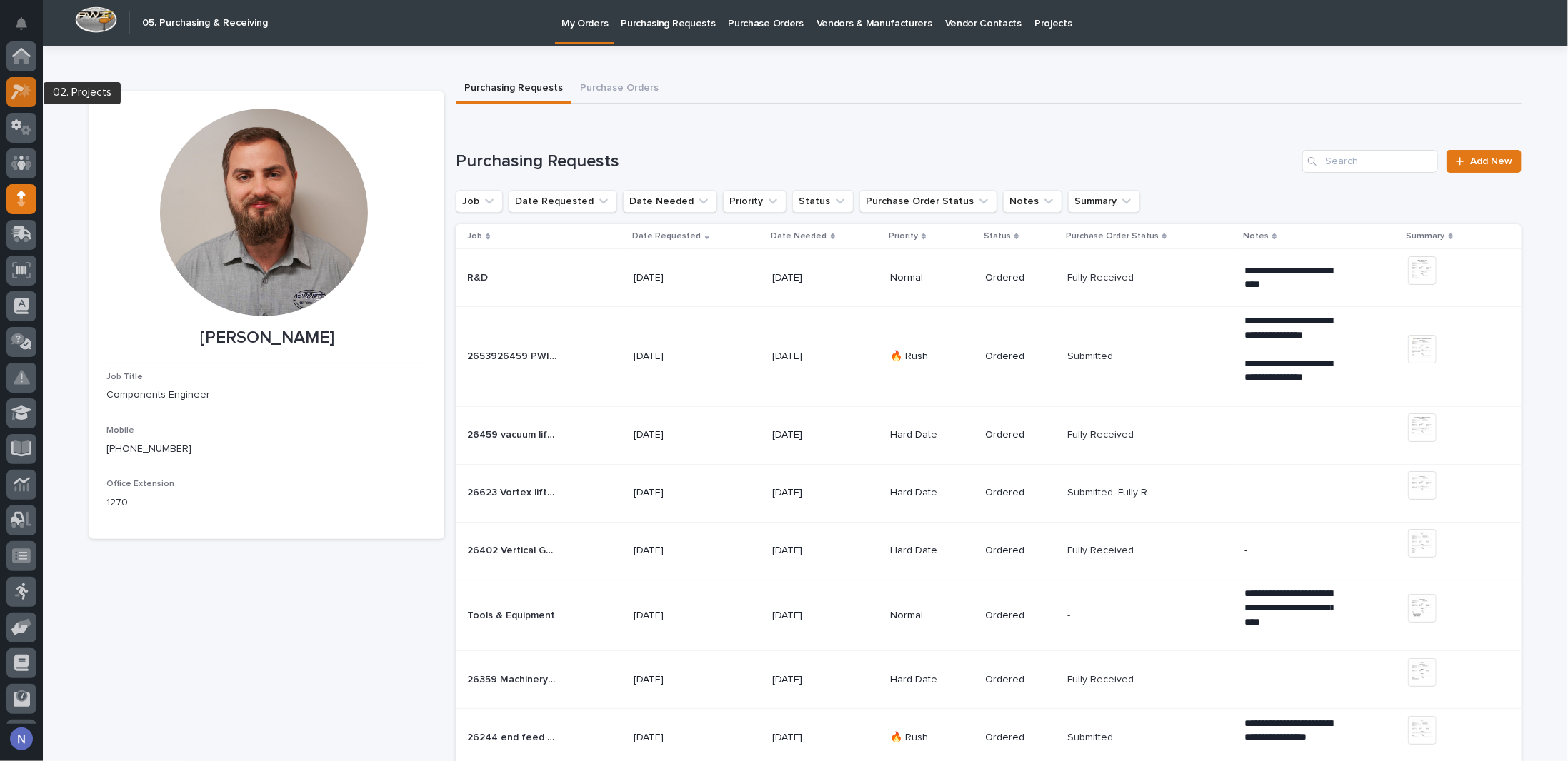
click at [23, 89] on icon at bounding box center [17, 92] width 13 height 15
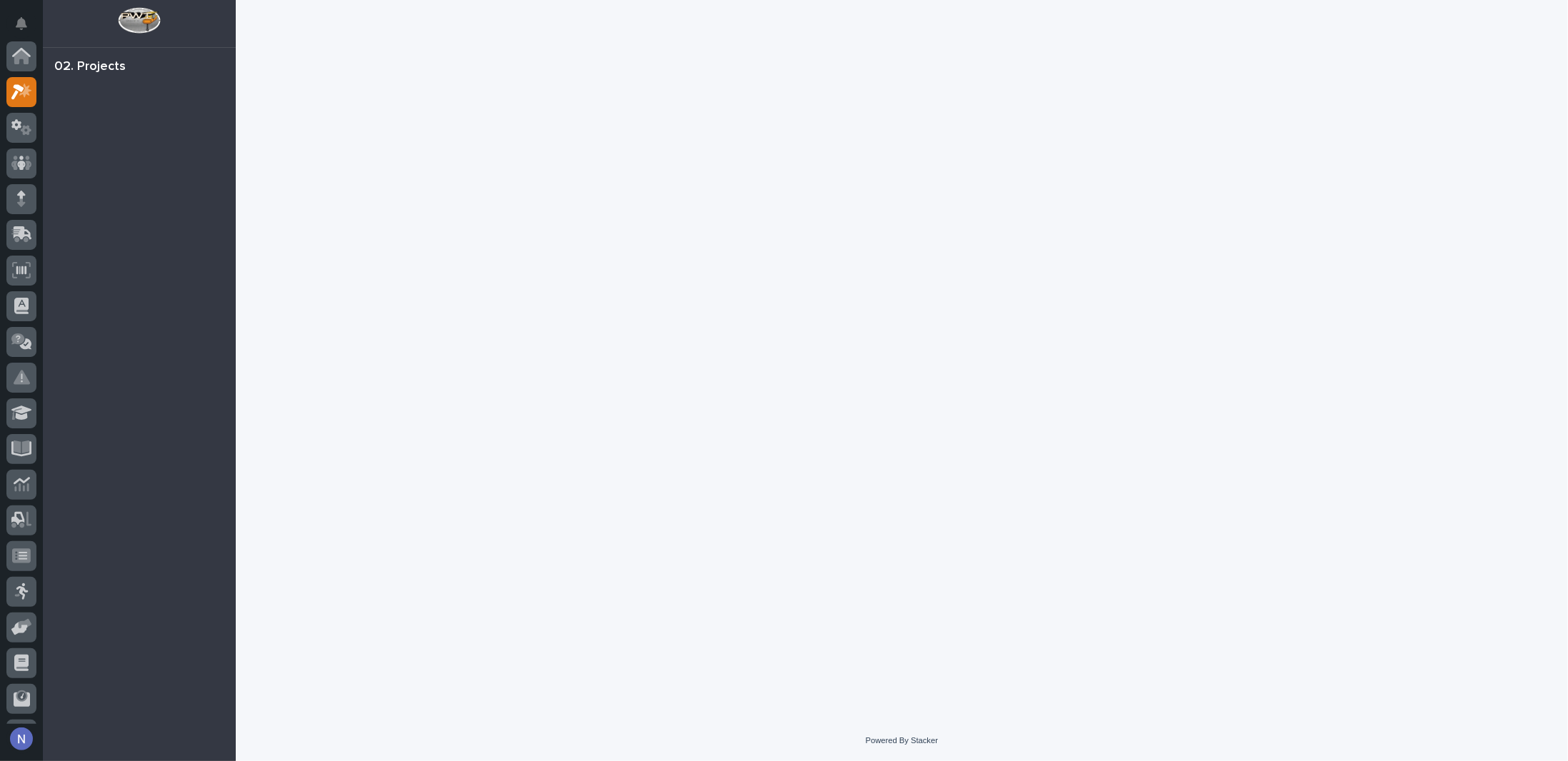
scroll to position [36, 0]
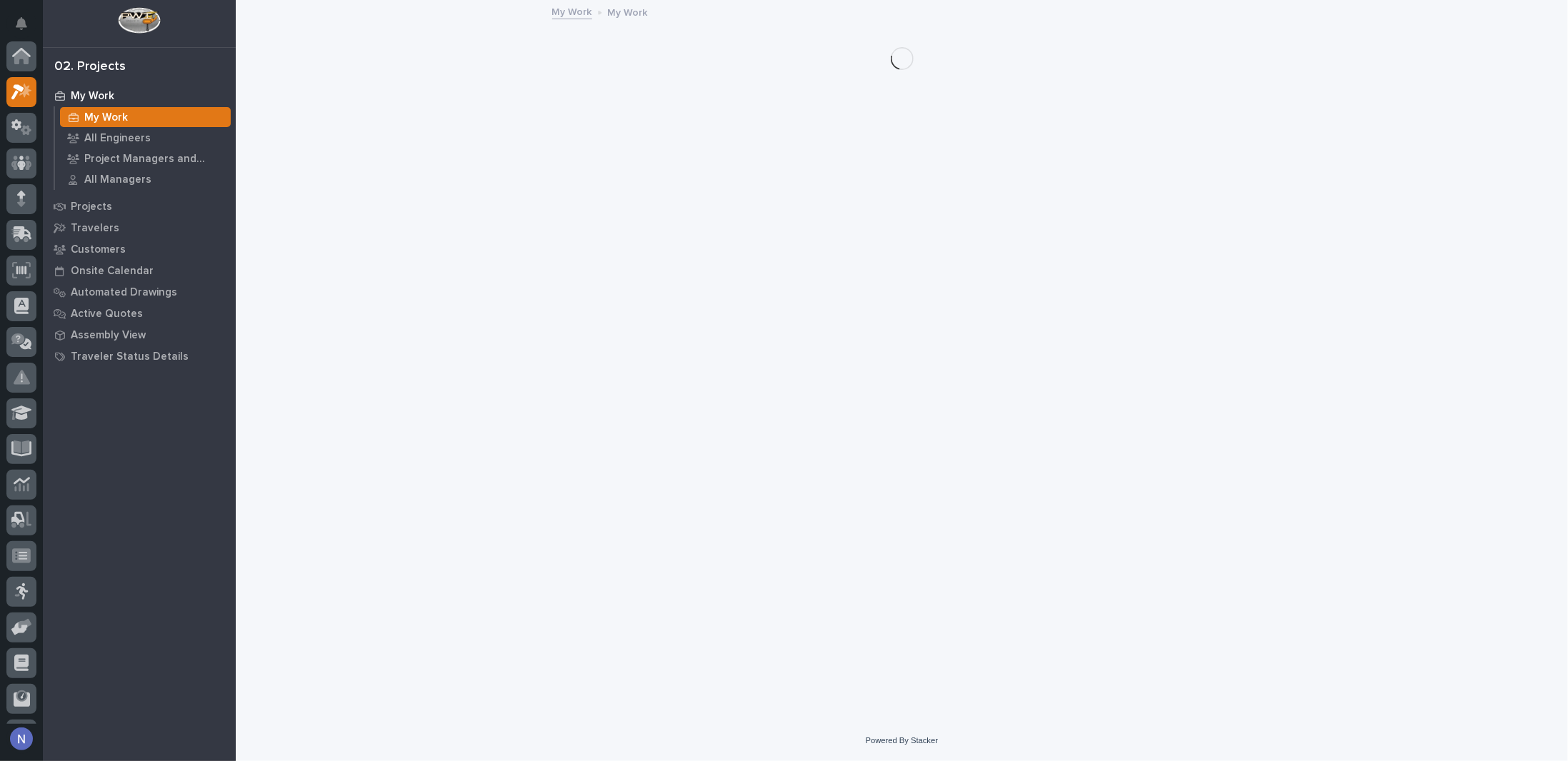
scroll to position [36, 0]
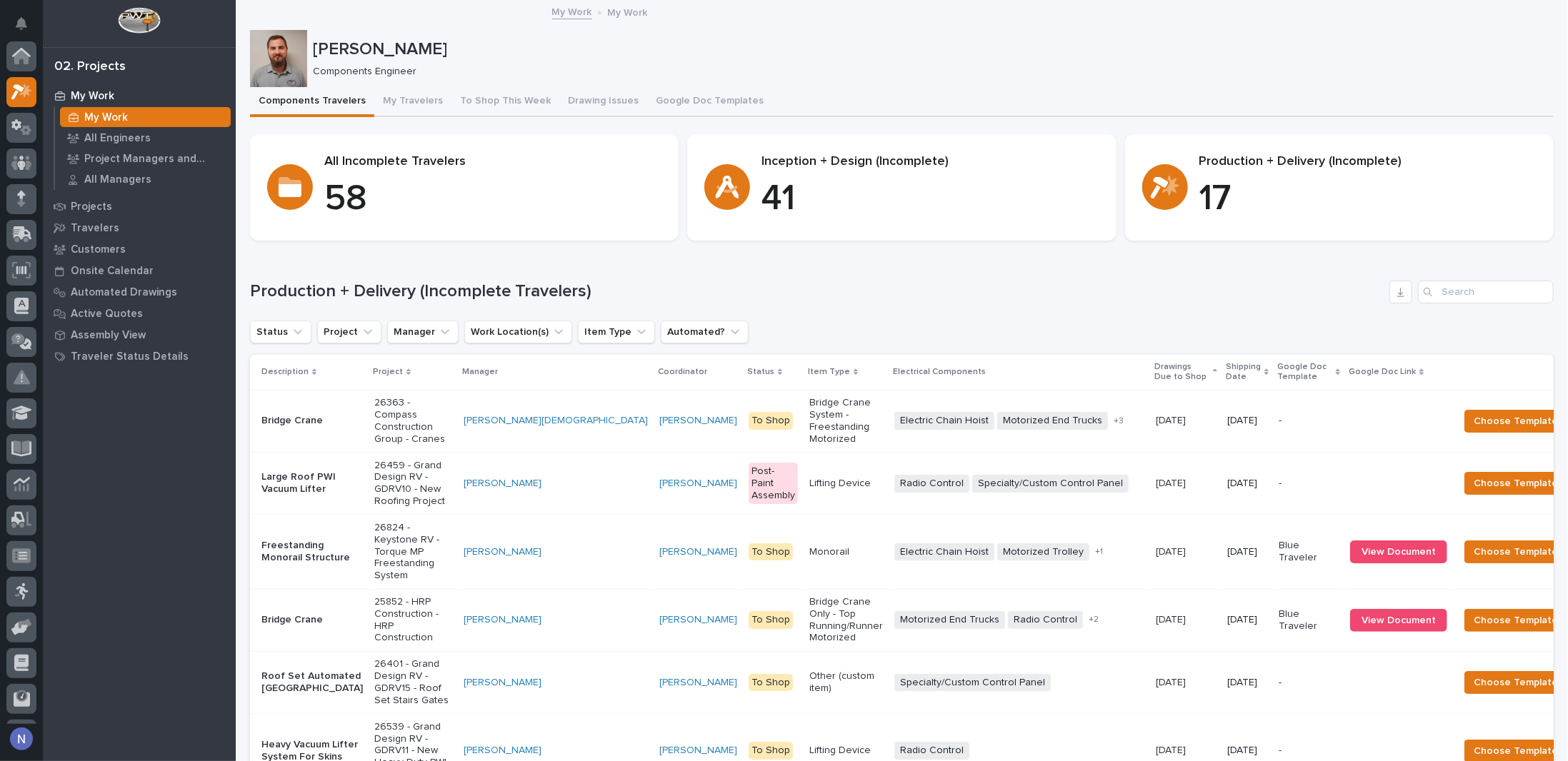
scroll to position [36, 0]
